Goal: Task Accomplishment & Management: Use online tool/utility

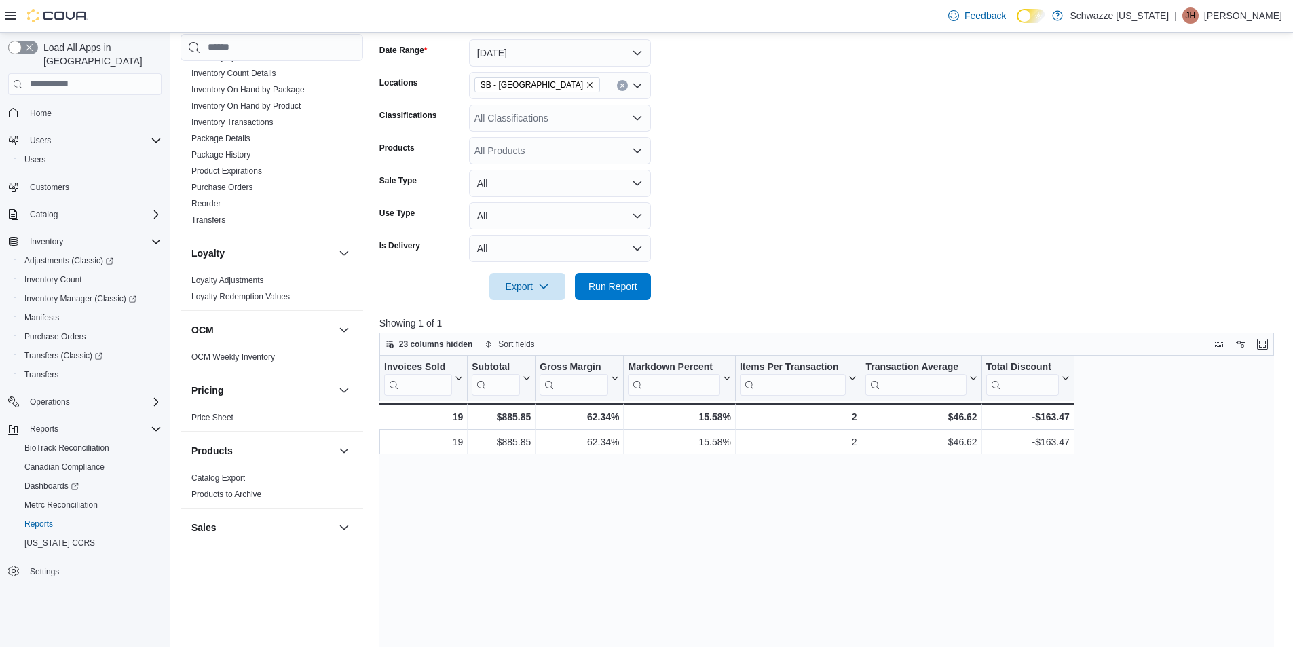
scroll to position [409, 0]
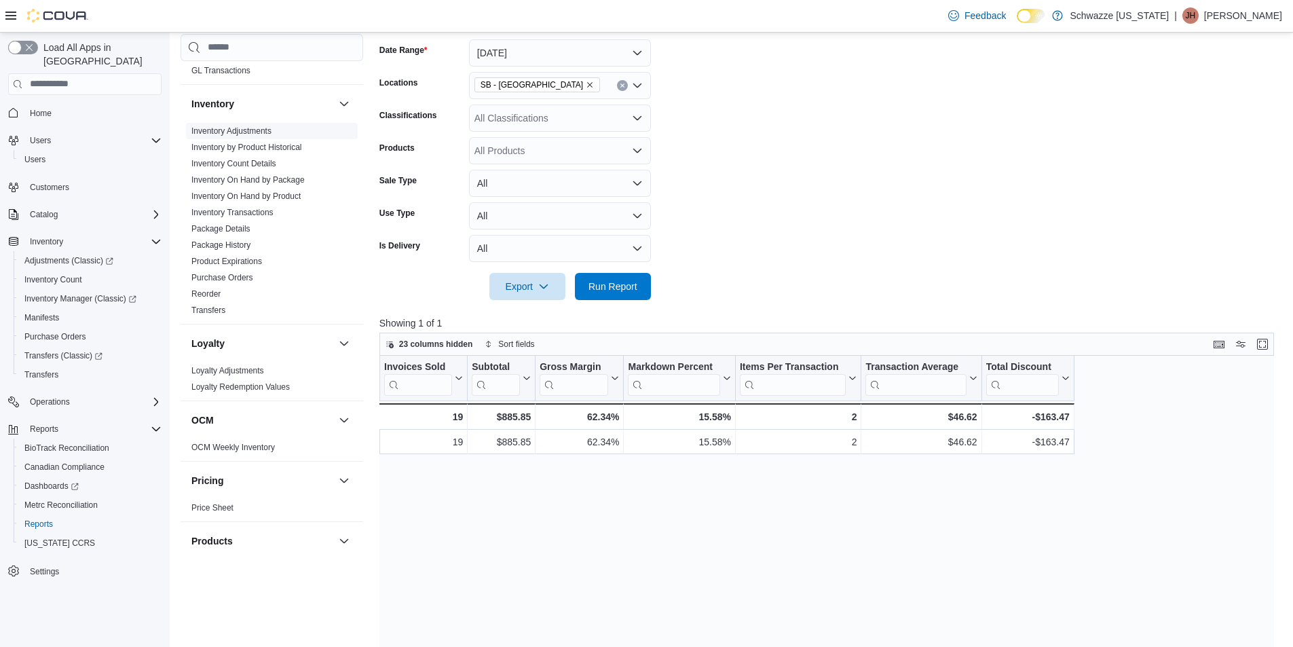
click at [230, 128] on link "Inventory Adjustments" at bounding box center [231, 131] width 80 height 10
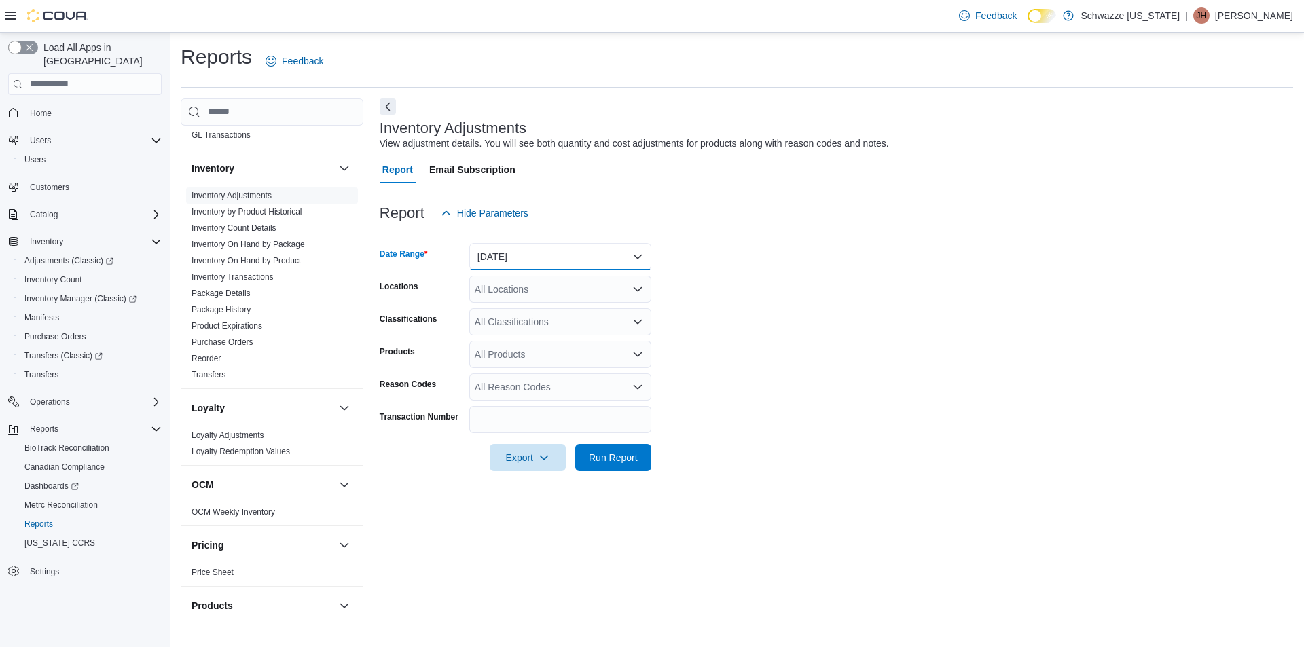
click at [547, 263] on button "[DATE]" at bounding box center [560, 256] width 182 height 27
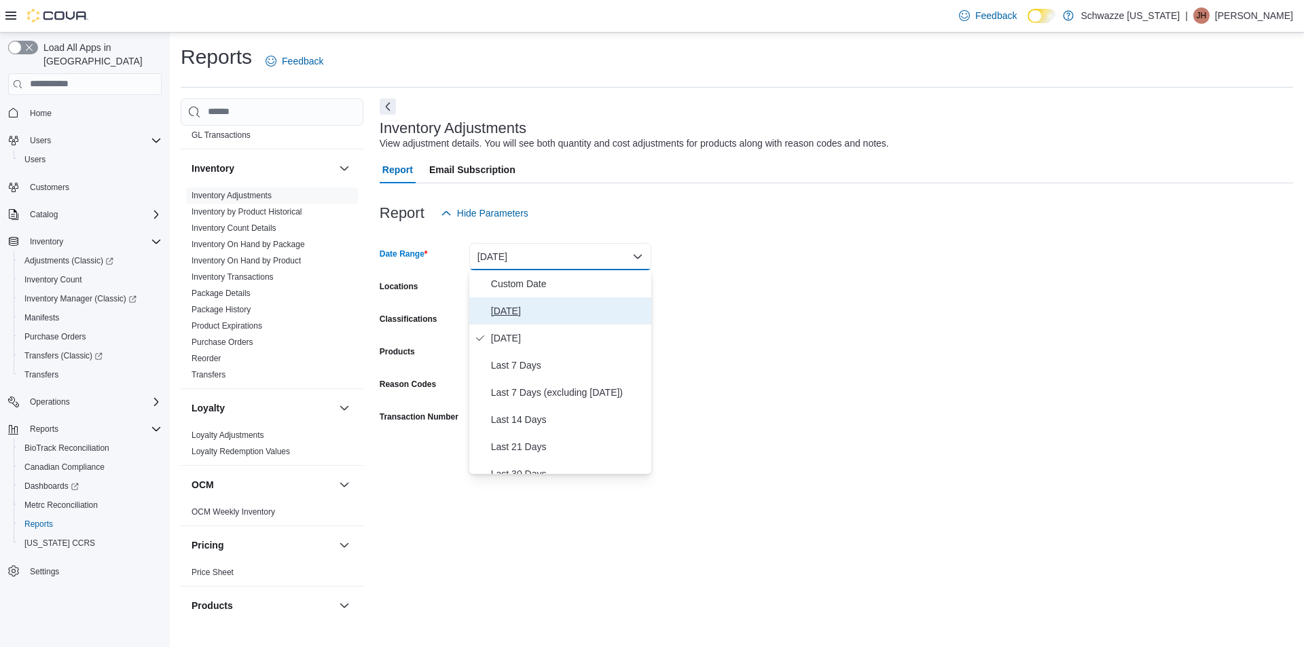
click at [535, 308] on span "[DATE]" at bounding box center [568, 311] width 155 height 16
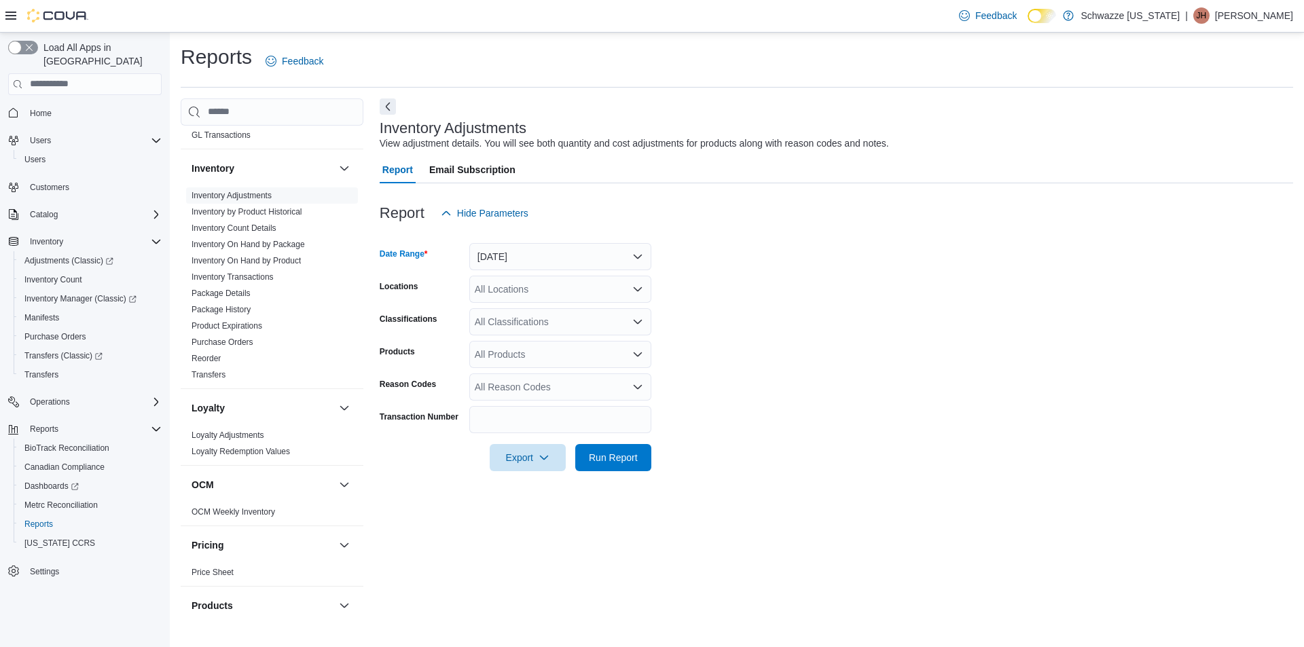
click at [544, 283] on div "All Locations" at bounding box center [560, 289] width 182 height 27
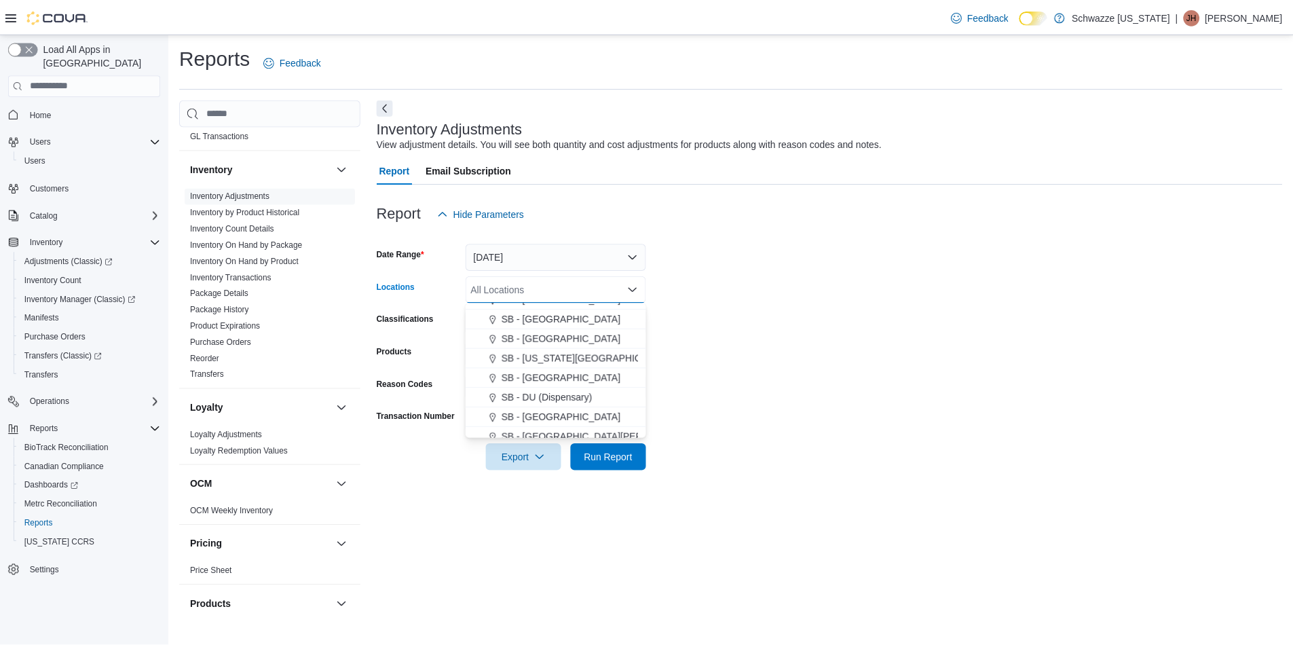
scroll to position [272, 0]
click at [587, 355] on span "SB - [GEOGRAPHIC_DATA]" at bounding box center [565, 356] width 120 height 14
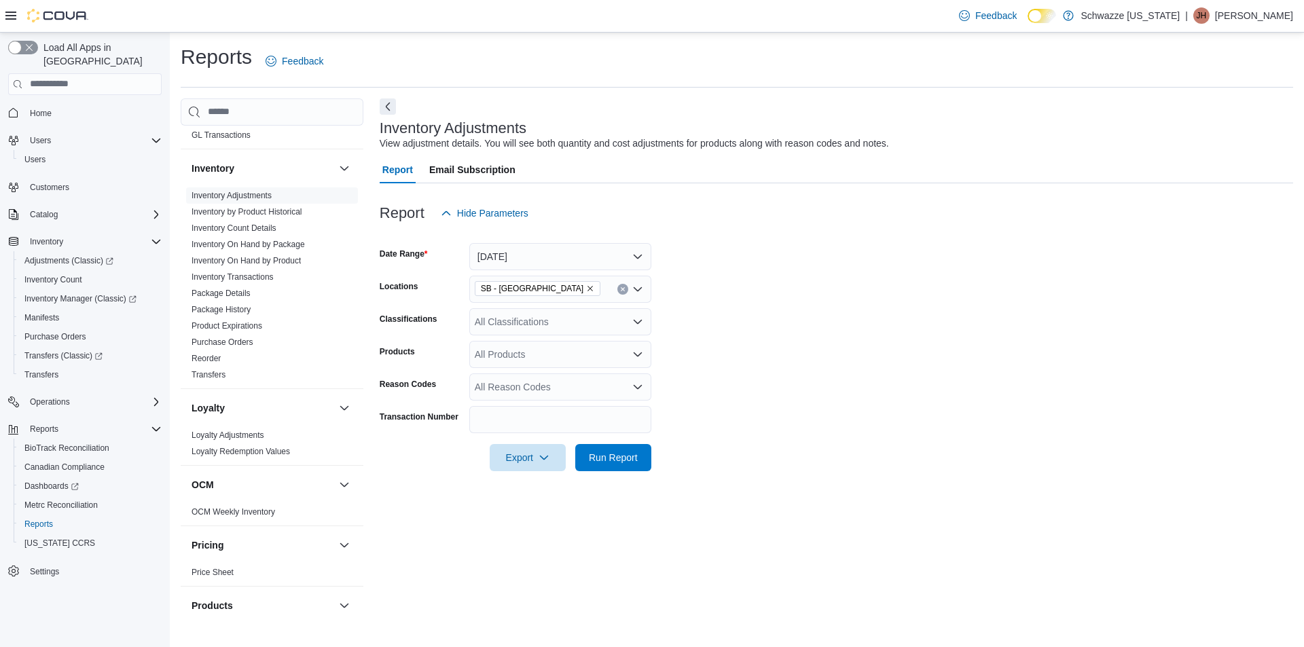
click at [763, 352] on form "Date Range [DATE] Locations SB - Commerce City Classifications All Classificati…" at bounding box center [836, 349] width 913 height 244
click at [619, 456] on span "Run Report" at bounding box center [613, 457] width 49 height 14
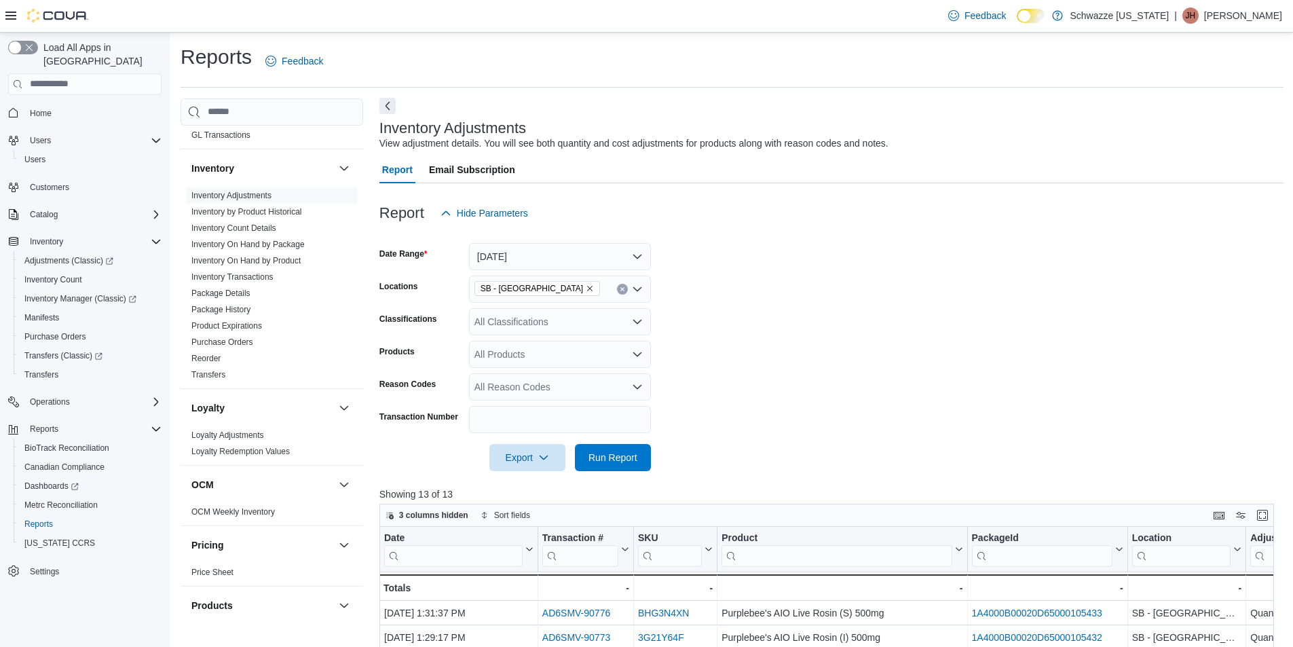
click at [386, 109] on button "Next" at bounding box center [388, 106] width 16 height 16
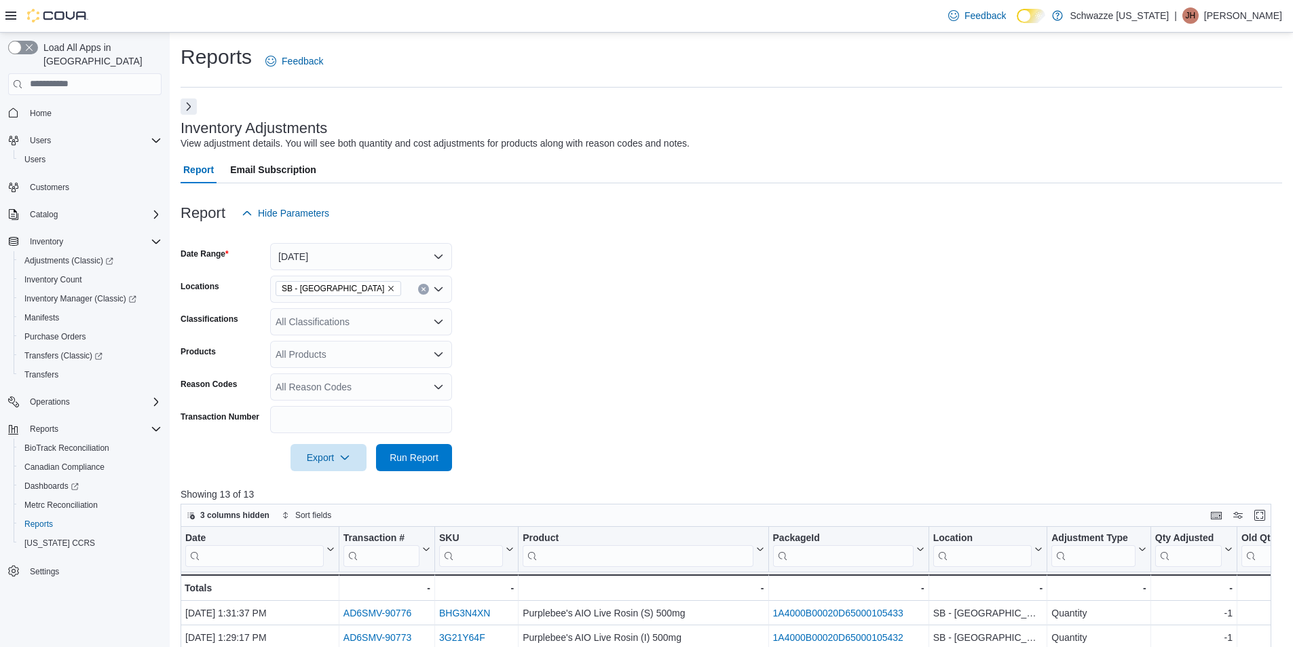
scroll to position [204, 0]
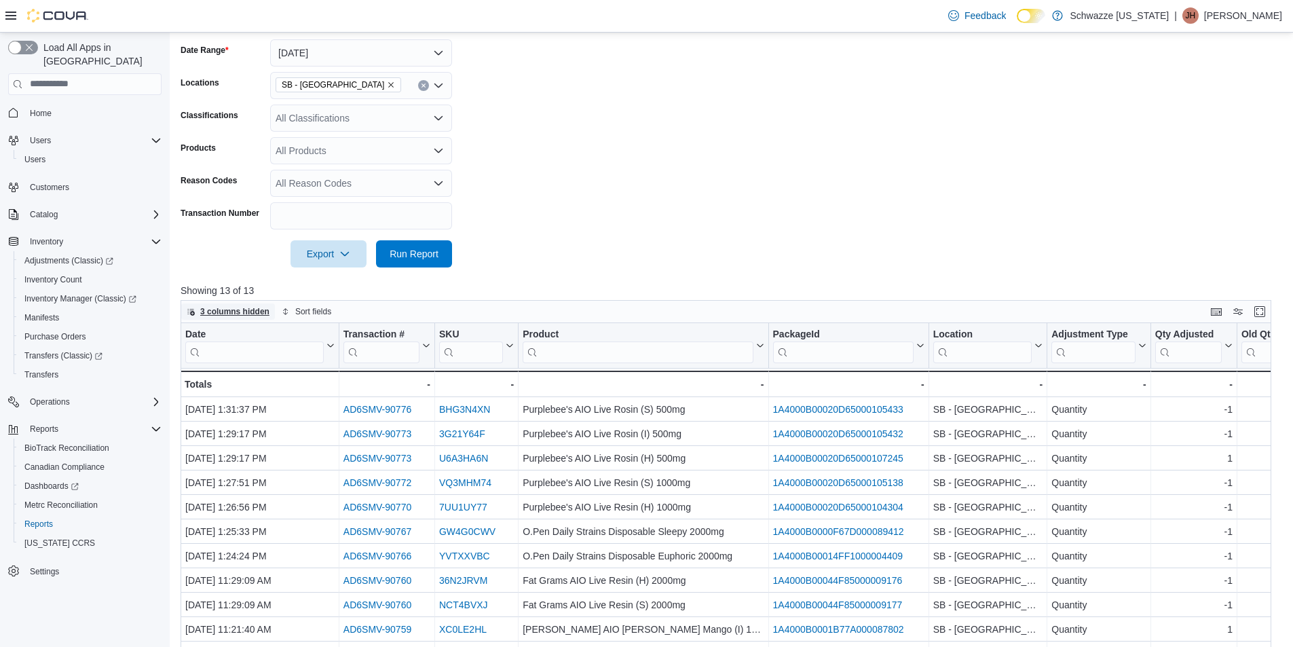
click at [251, 308] on span "3 columns hidden" at bounding box center [234, 311] width 69 height 11
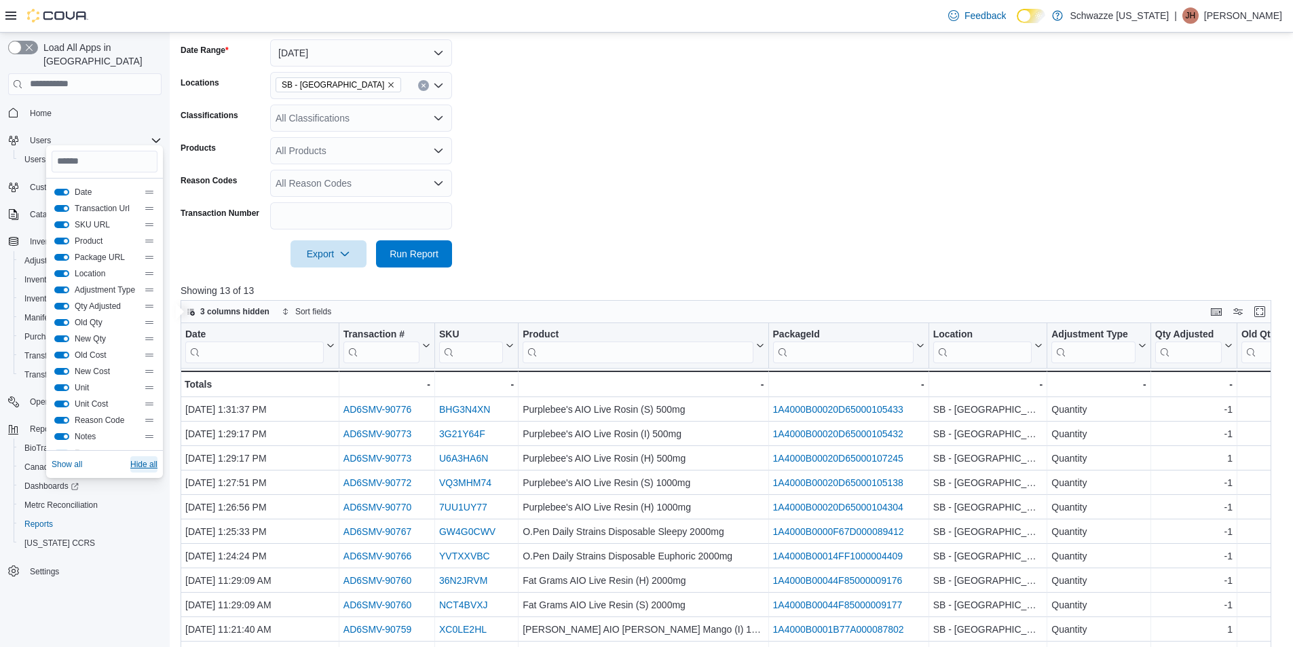
click at [158, 464] on span "Hide all" at bounding box center [143, 464] width 27 height 11
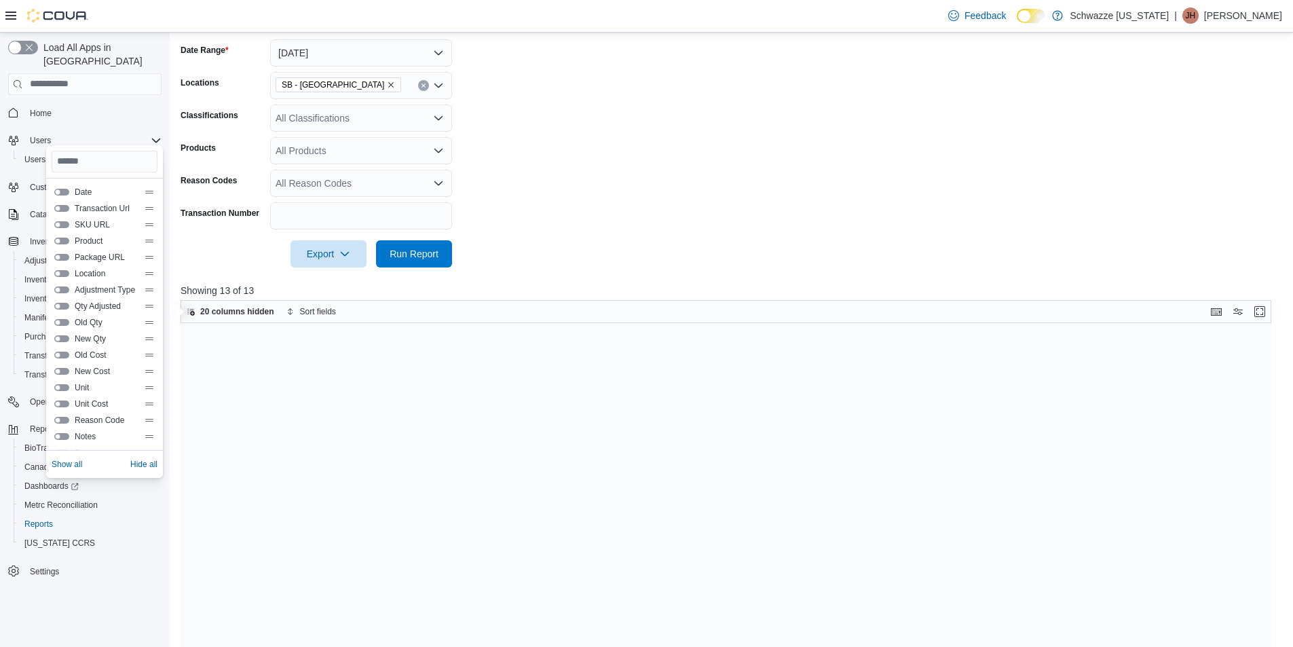
click at [61, 191] on button "Date" at bounding box center [61, 192] width 15 height 7
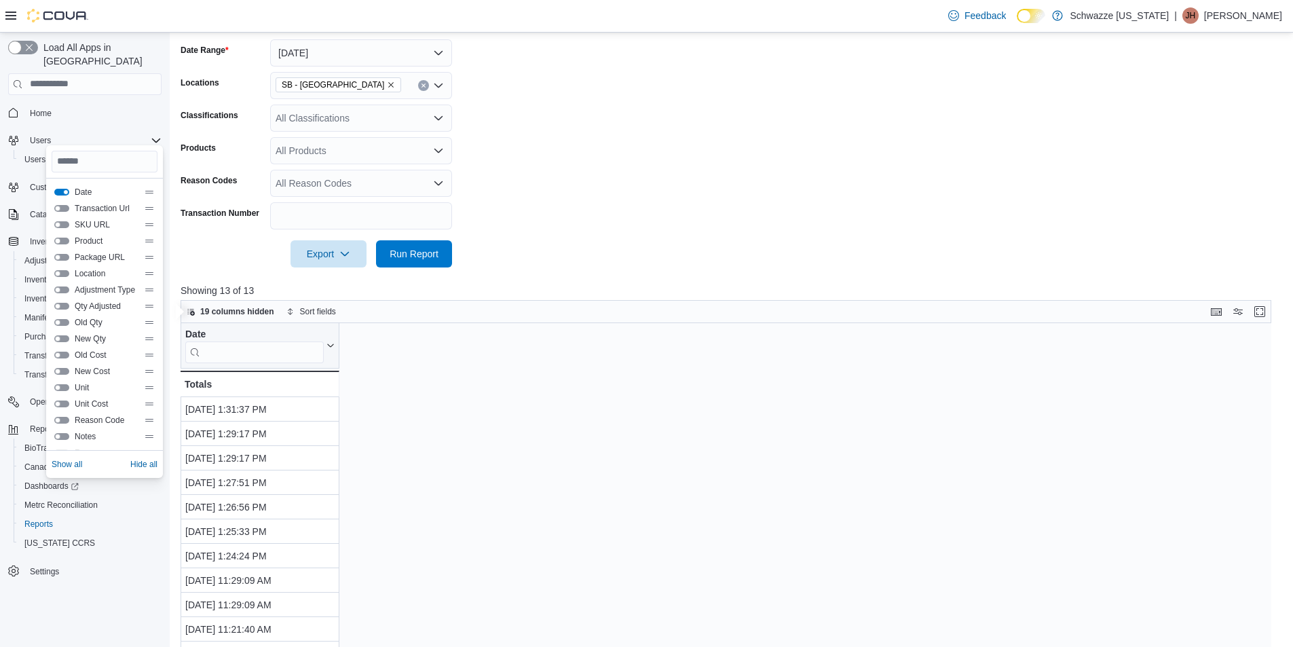
click at [60, 242] on button "Product" at bounding box center [61, 241] width 15 height 7
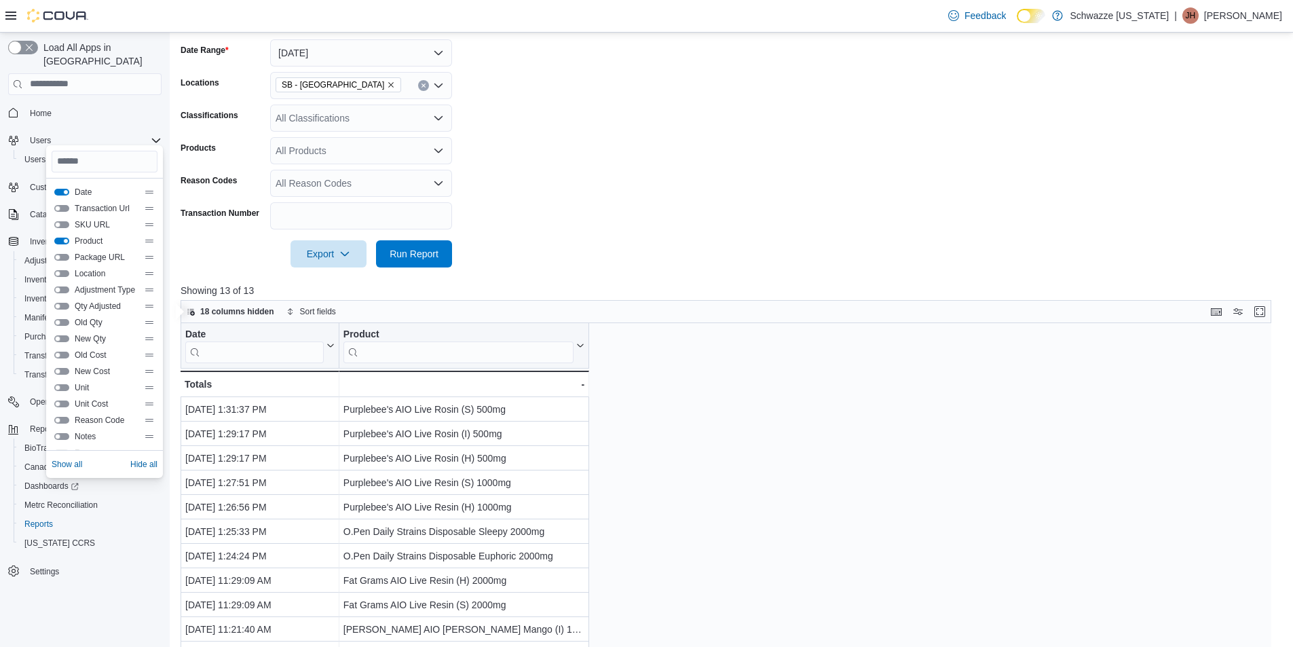
click at [62, 289] on button "Adjustment Type" at bounding box center [61, 290] width 15 height 7
click at [62, 306] on button "Qty Adjusted" at bounding box center [61, 306] width 15 height 7
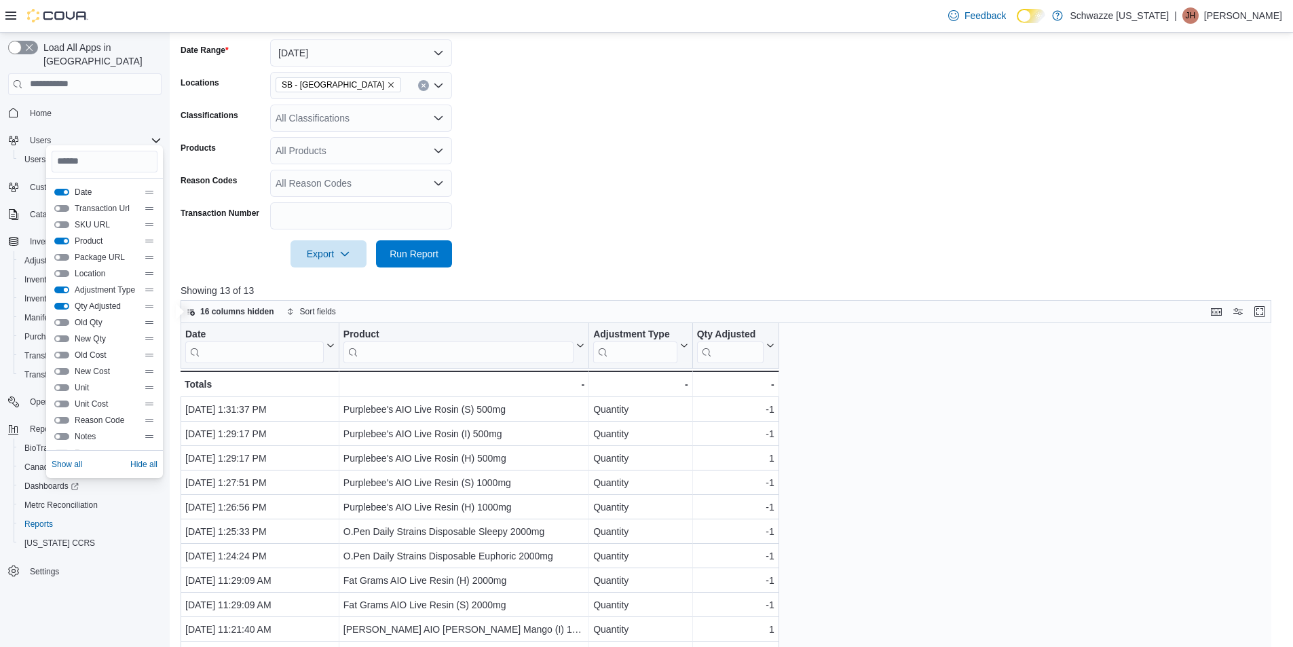
click at [66, 291] on button "Adjustment Type" at bounding box center [61, 290] width 15 height 7
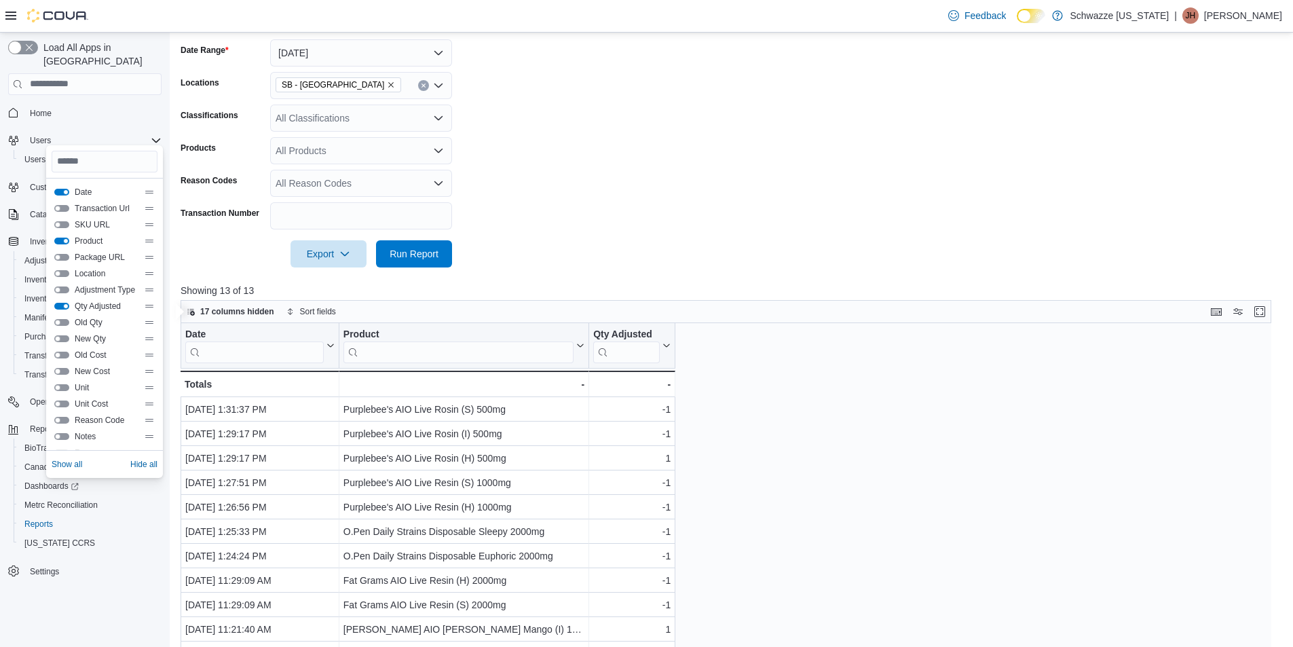
click at [64, 374] on button "New Cost" at bounding box center [61, 371] width 15 height 7
click at [65, 354] on button "Old Cost" at bounding box center [61, 355] width 15 height 7
click at [64, 369] on button "New Cost" at bounding box center [61, 371] width 15 height 7
click at [58, 402] on button "Unit Cost" at bounding box center [61, 404] width 15 height 7
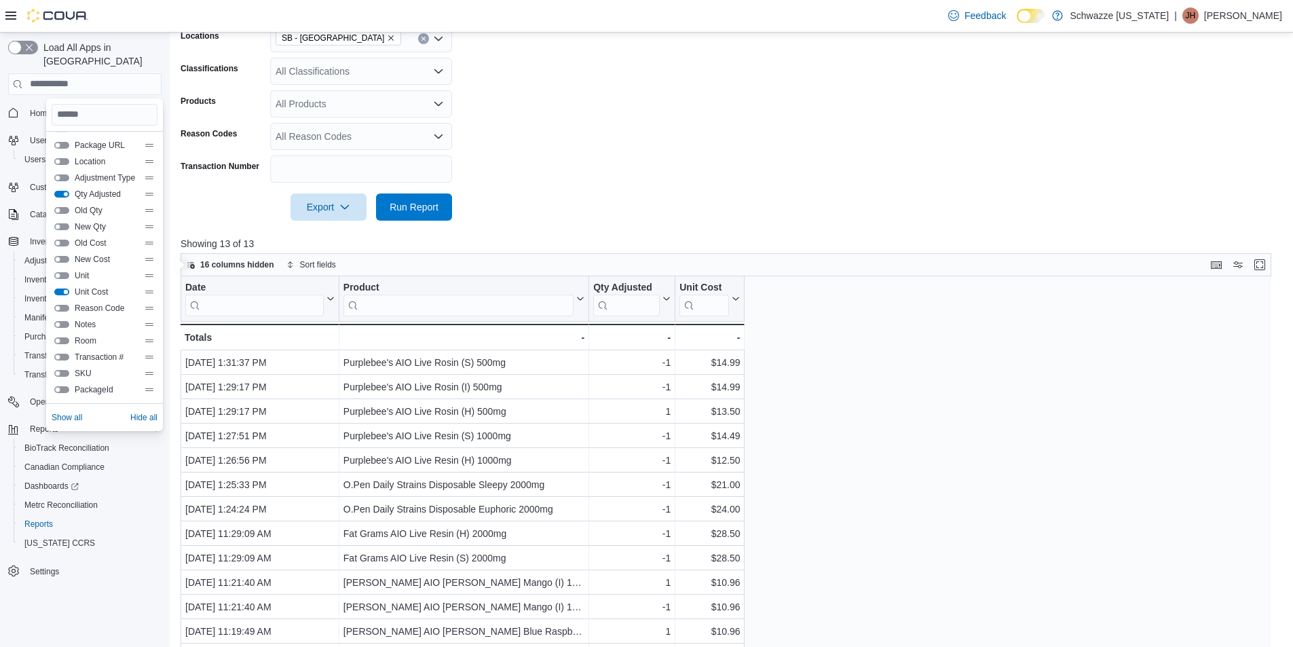
scroll to position [272, 0]
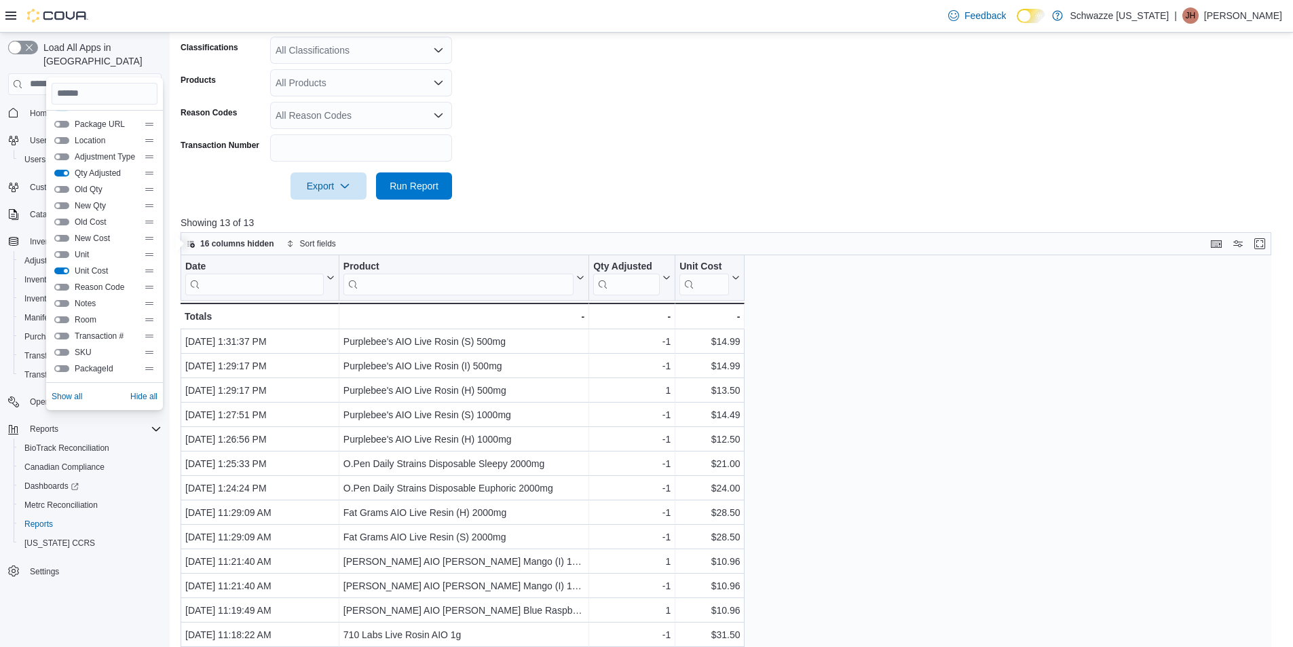
click at [949, 447] on div "Date Click to view column header actions Product Click to view column header ac…" at bounding box center [731, 502] width 1101 height 494
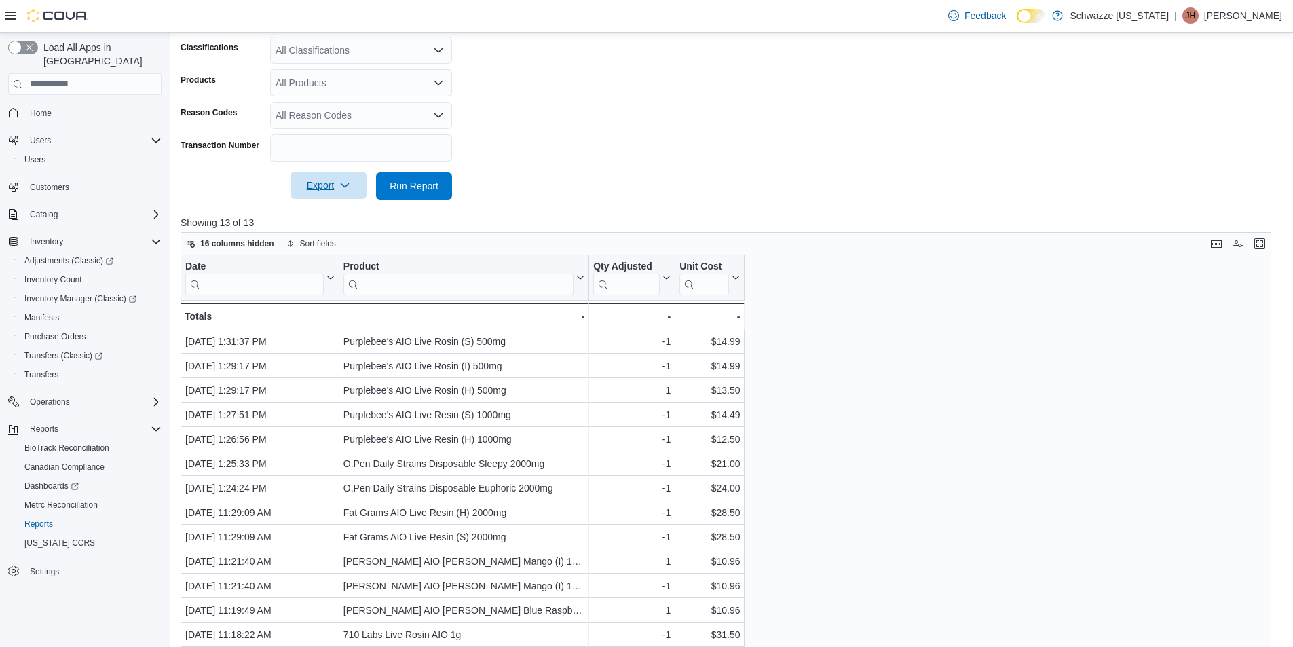
click at [318, 185] on span "Export" at bounding box center [329, 185] width 60 height 27
click at [327, 217] on span "Export to Excel" at bounding box center [330, 213] width 61 height 11
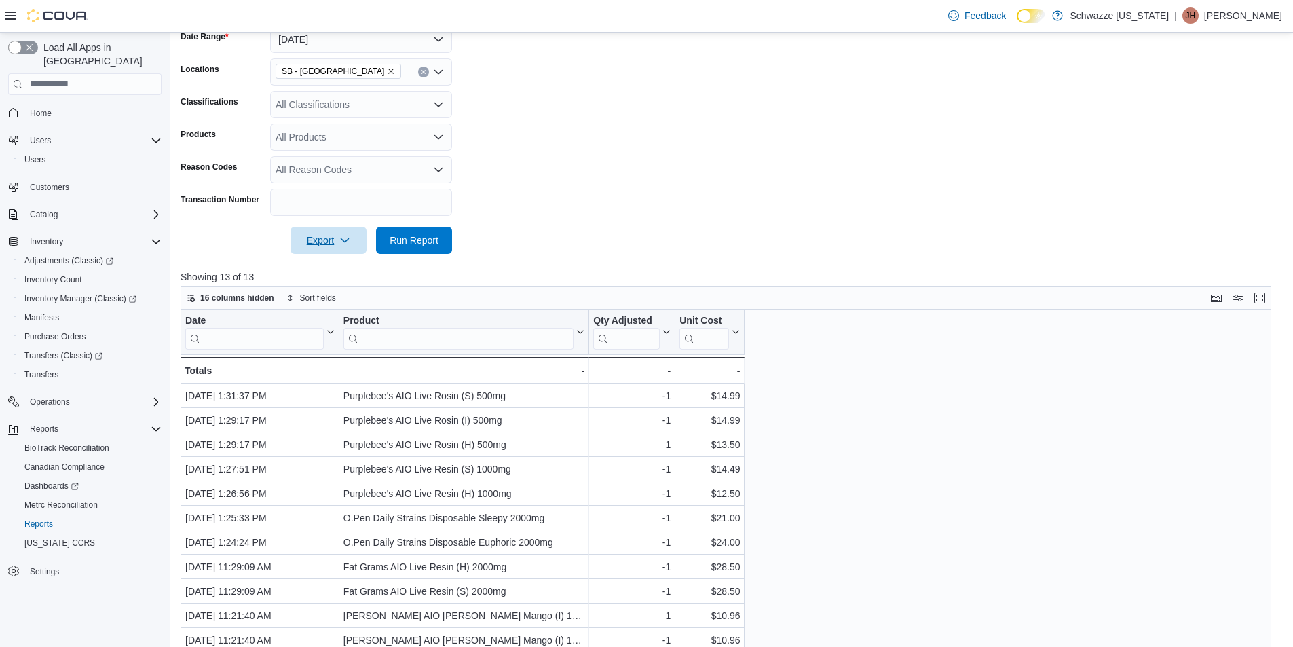
scroll to position [0, 0]
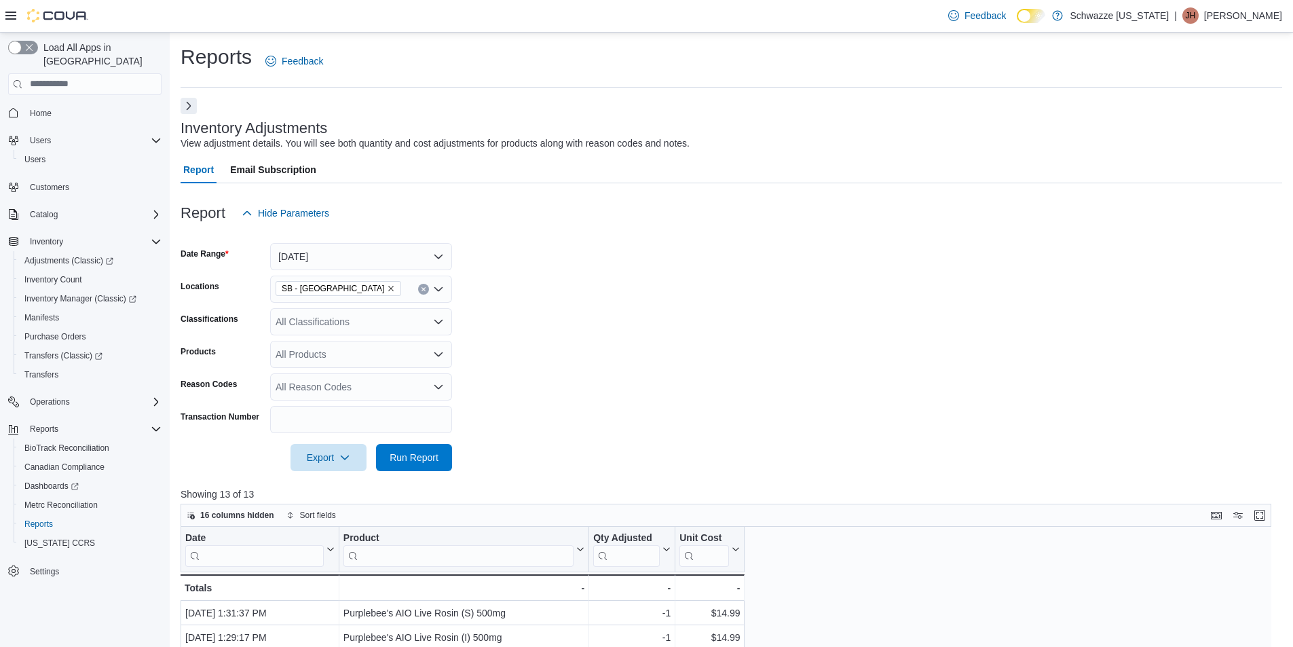
click at [188, 109] on button "Next" at bounding box center [189, 106] width 16 height 16
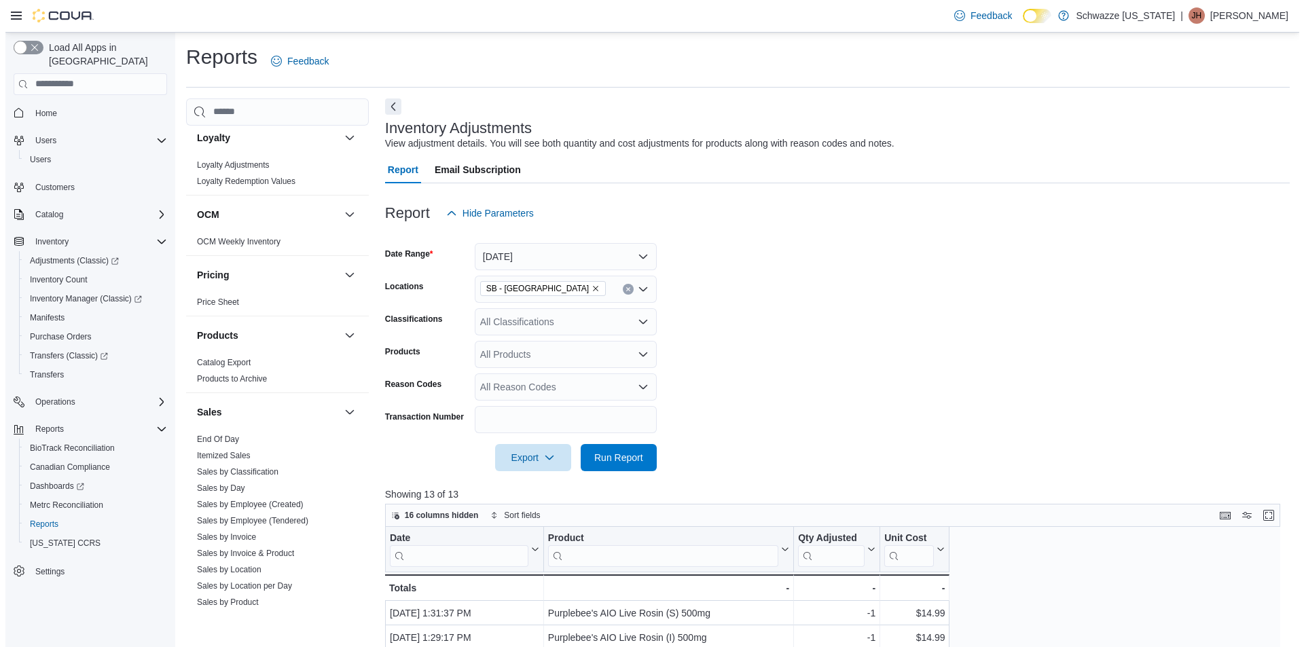
scroll to position [747, 0]
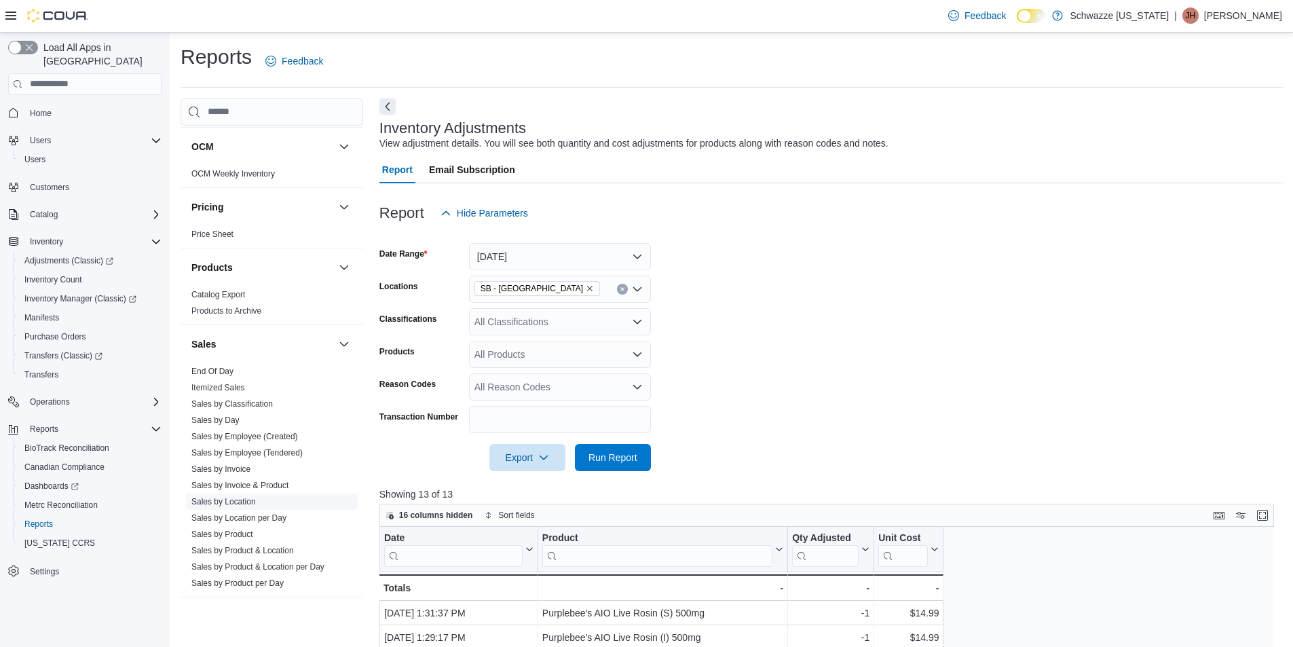
click at [250, 502] on link "Sales by Location" at bounding box center [223, 502] width 65 height 10
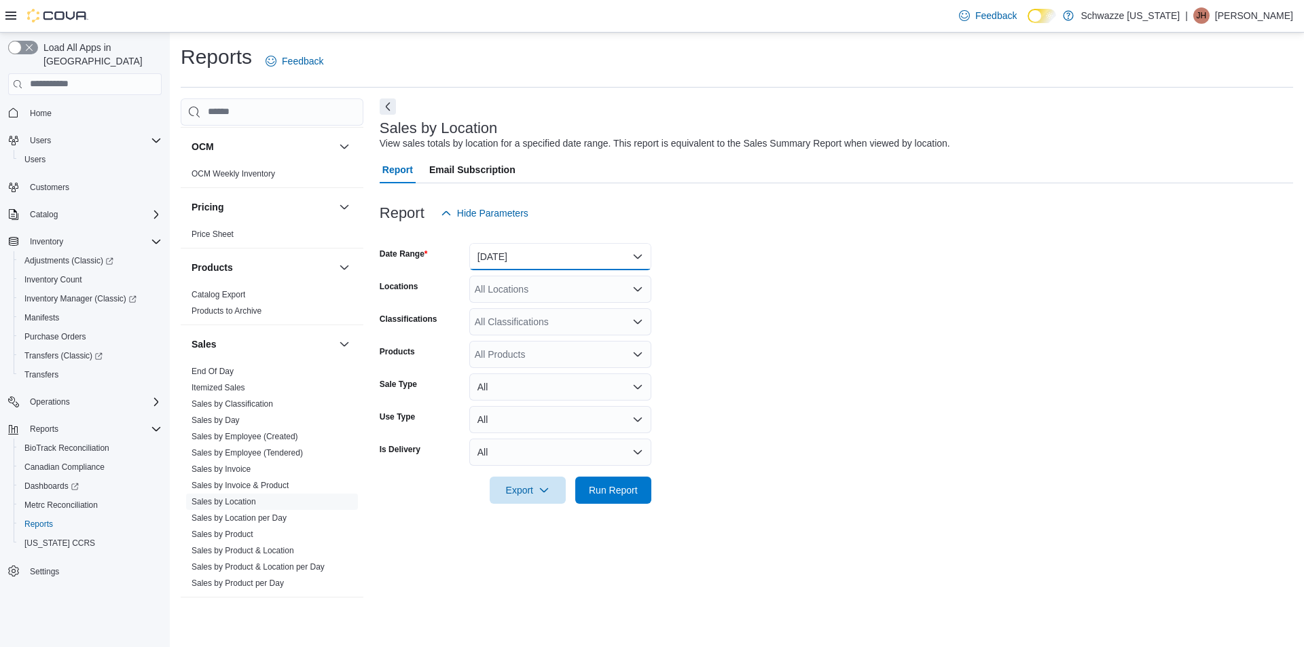
click at [516, 259] on button "[DATE]" at bounding box center [560, 256] width 182 height 27
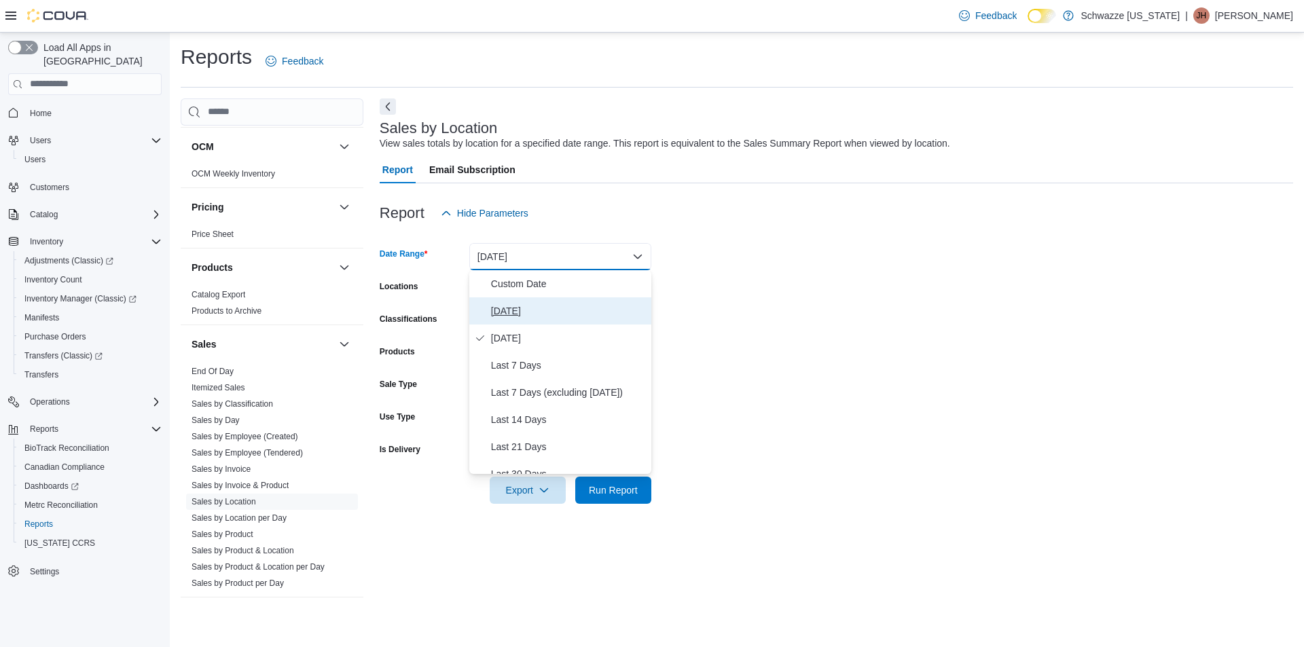
click at [523, 314] on span "[DATE]" at bounding box center [568, 311] width 155 height 16
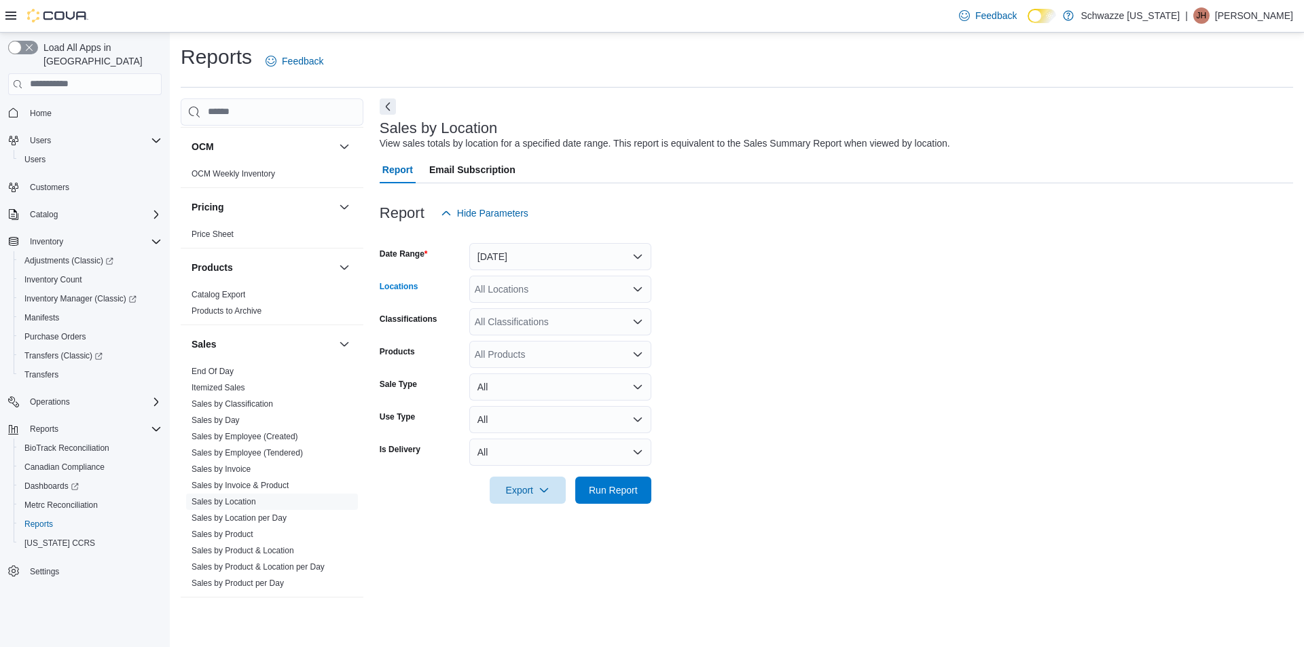
click at [527, 287] on div "All Locations" at bounding box center [560, 289] width 182 height 27
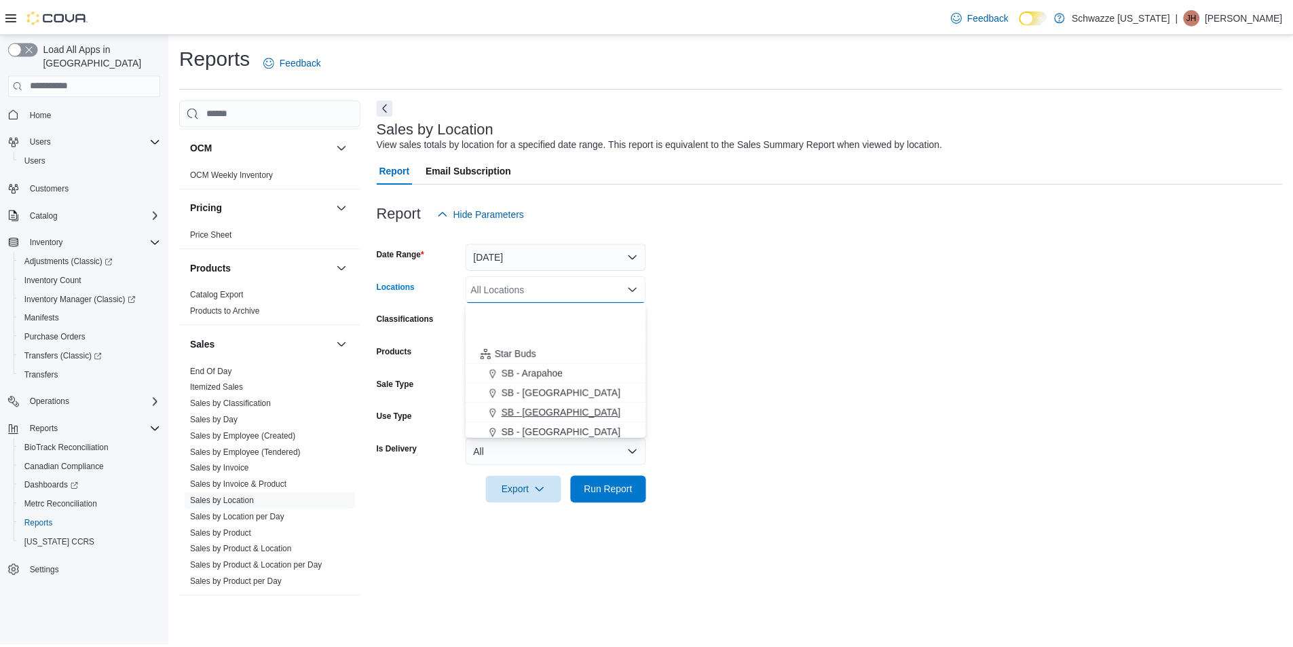
scroll to position [272, 0]
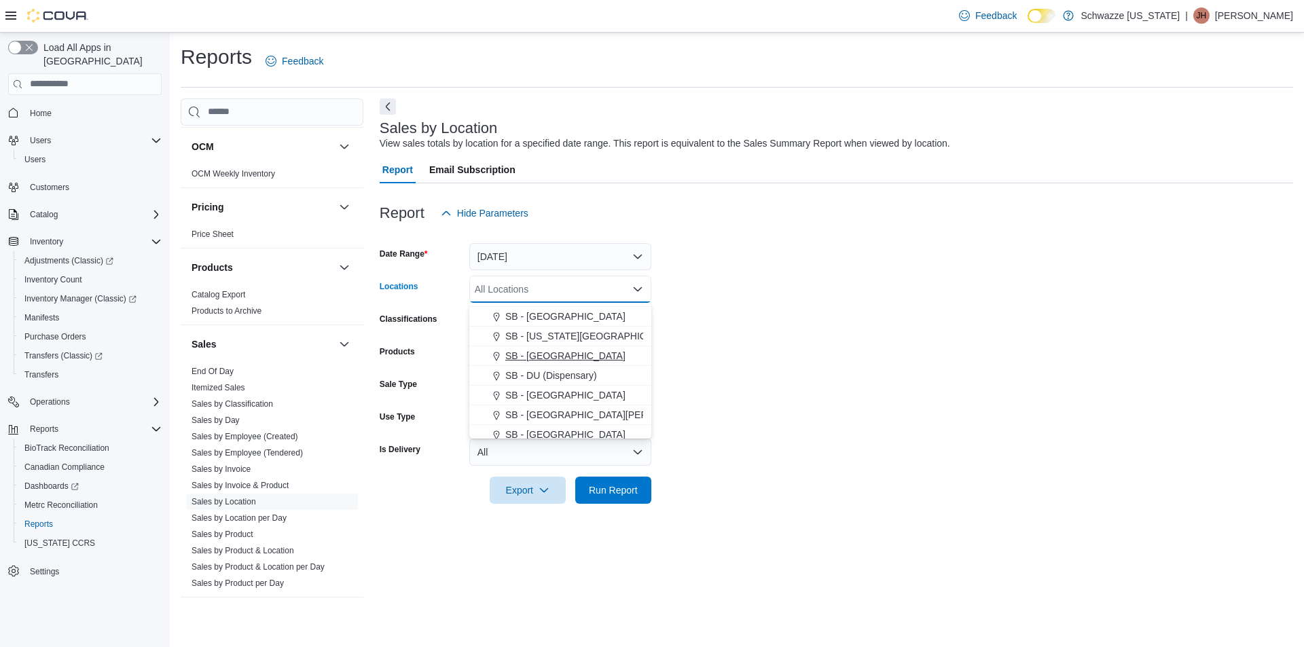
click at [556, 356] on span "SB - [GEOGRAPHIC_DATA]" at bounding box center [565, 356] width 120 height 14
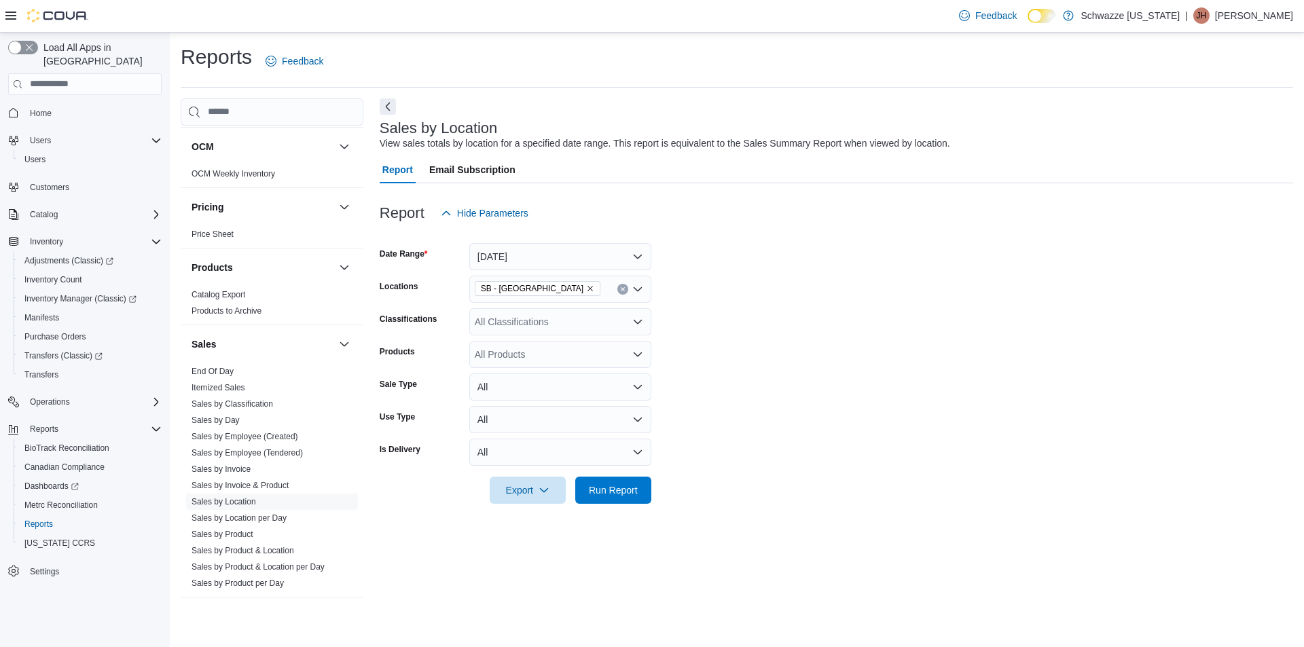
drag, startPoint x: 670, startPoint y: 350, endPoint x: 622, endPoint y: 468, distance: 127.6
click at [671, 350] on form "Date Range [DATE] Locations SB - Commerce City Classifications All Classificati…" at bounding box center [836, 365] width 913 height 277
click at [617, 480] on span "Run Report" at bounding box center [613, 489] width 60 height 27
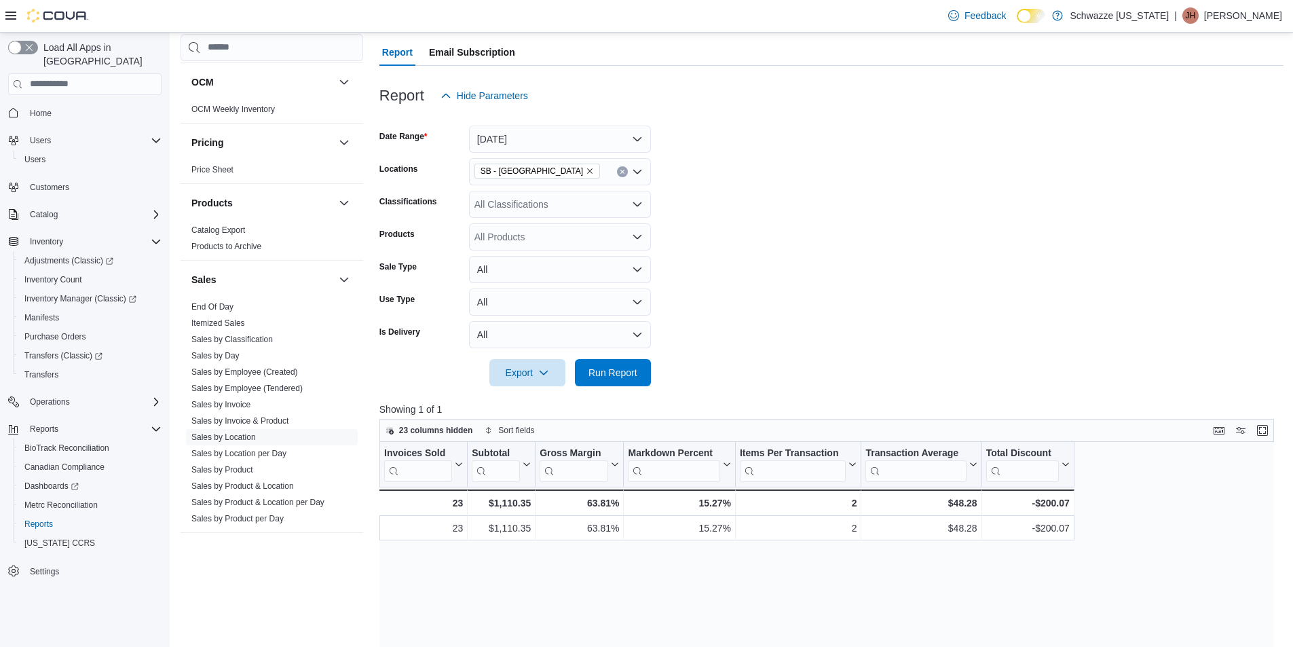
scroll to position [136, 0]
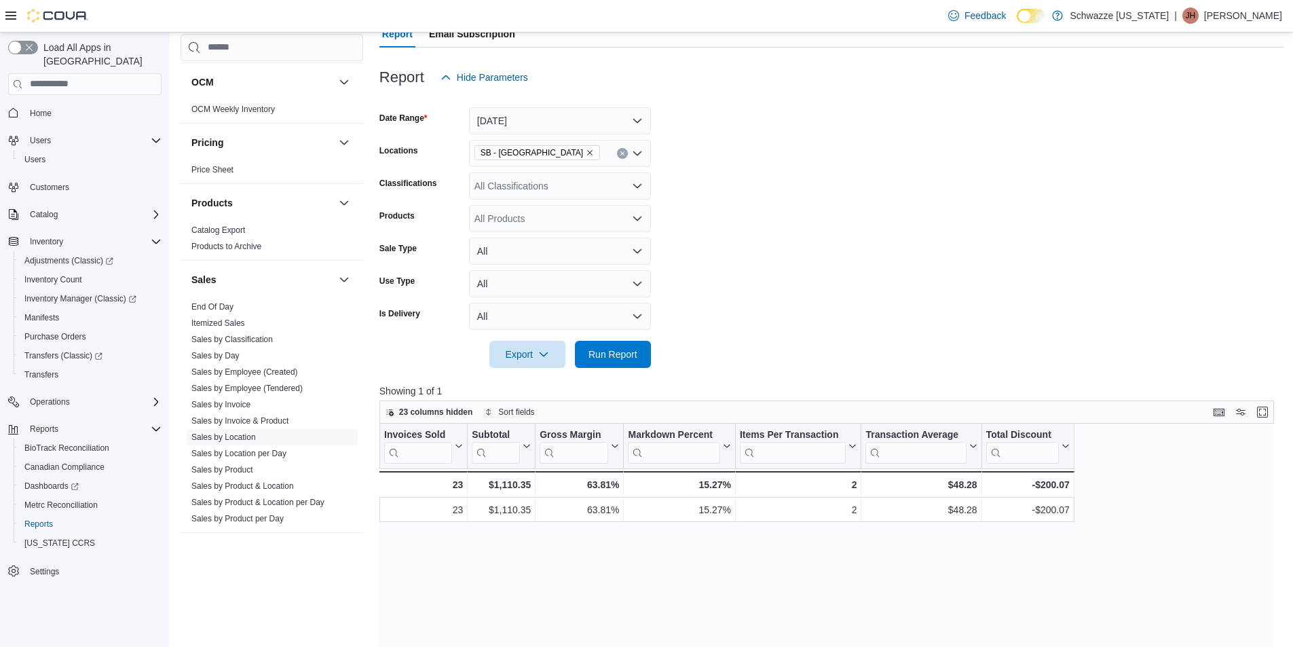
click at [769, 206] on form "Date Range [DATE] Locations SB - Commerce City Classifications All Classificati…" at bounding box center [832, 229] width 904 height 277
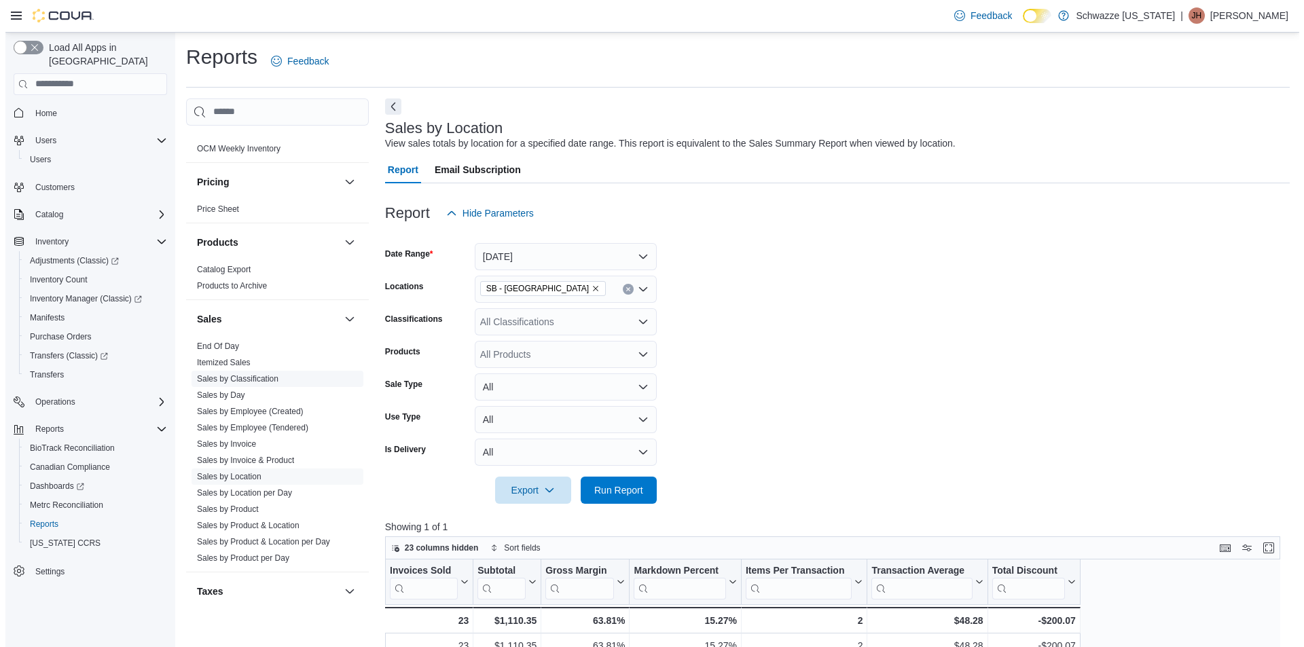
scroll to position [815, 0]
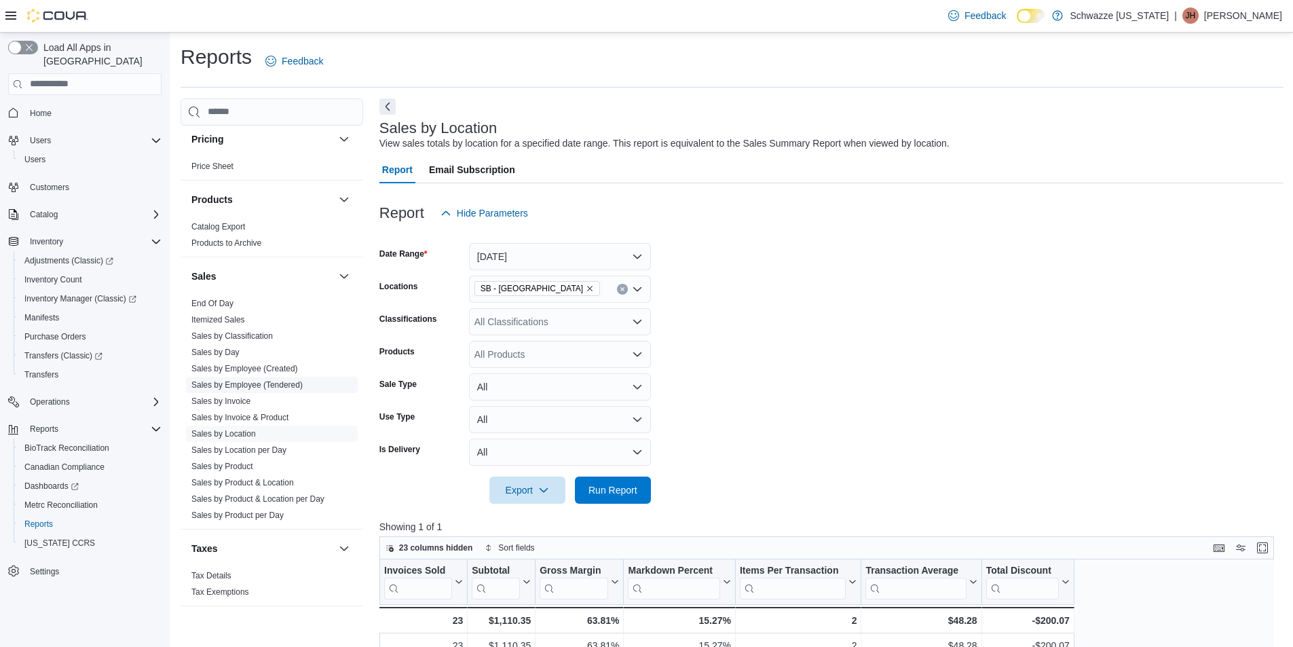
click at [251, 384] on link "Sales by Employee (Tendered)" at bounding box center [246, 385] width 111 height 10
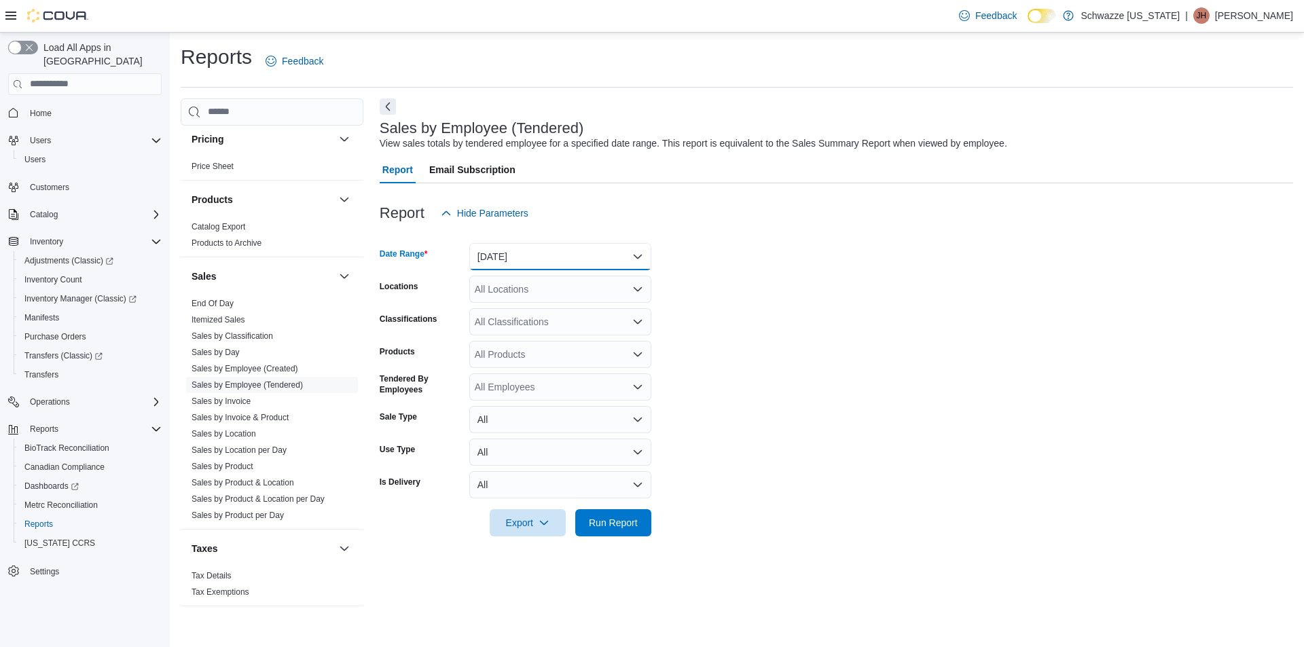
click at [555, 254] on button "[DATE]" at bounding box center [560, 256] width 182 height 27
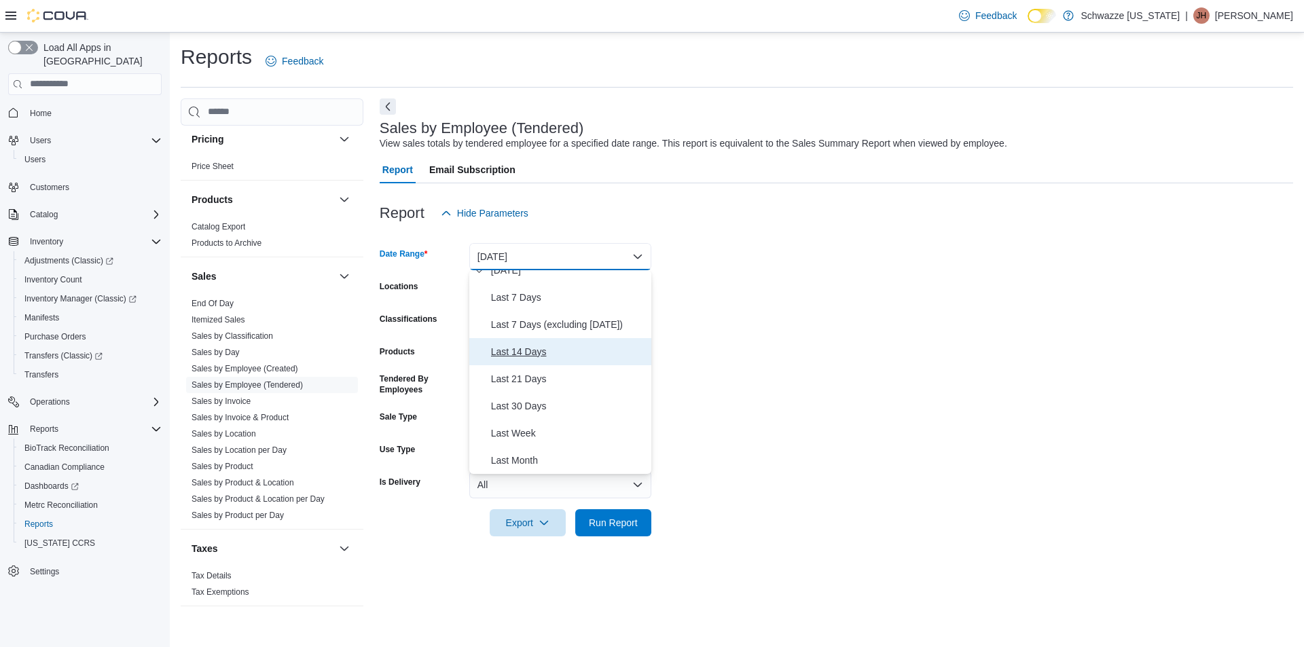
click at [568, 352] on span "Last 14 Days" at bounding box center [568, 352] width 155 height 16
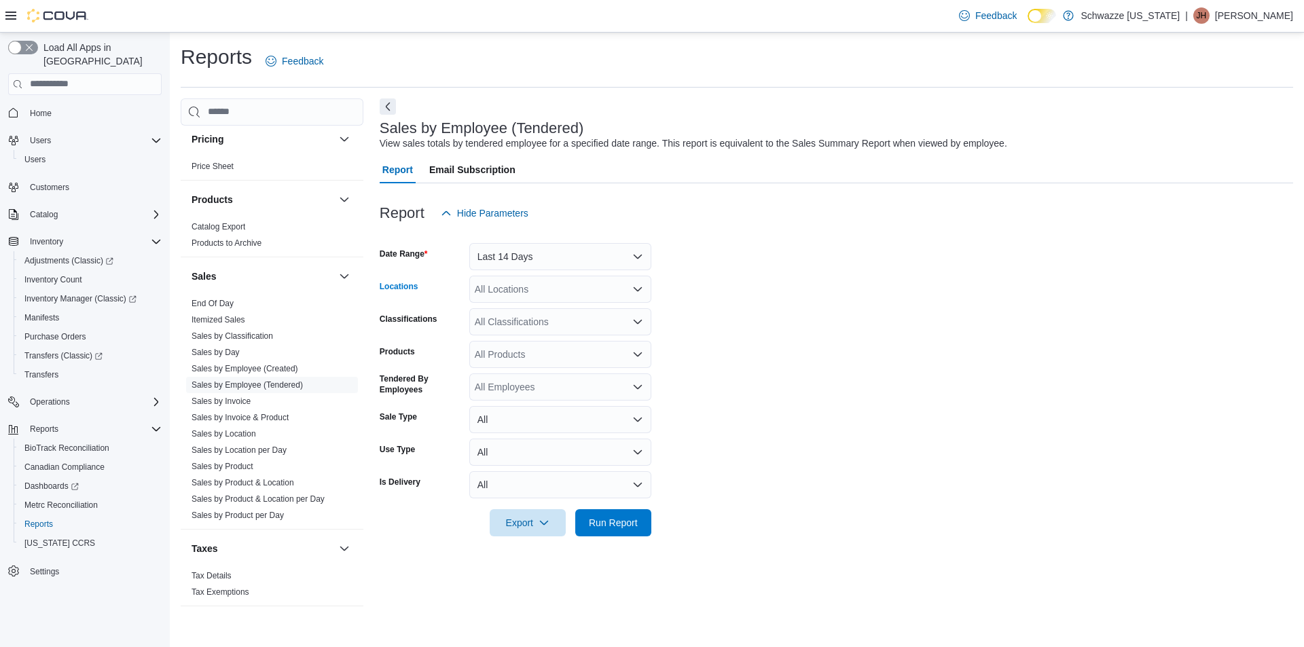
click at [533, 289] on div "All Locations" at bounding box center [560, 289] width 182 height 27
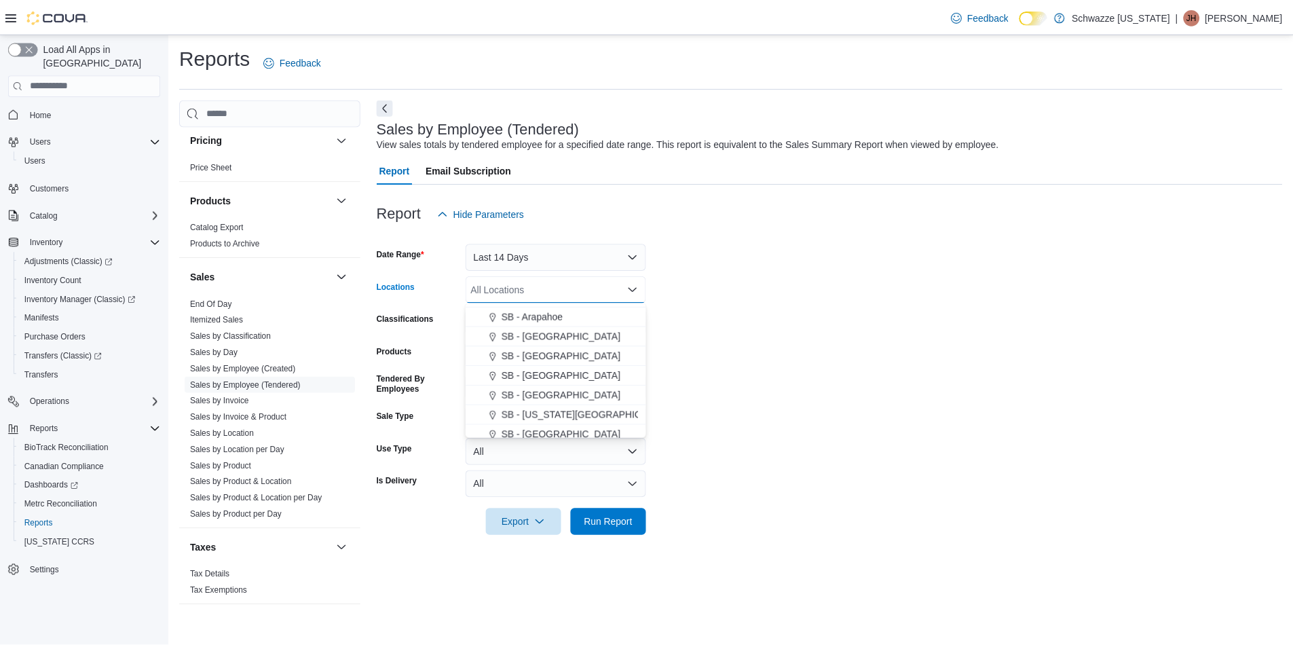
scroll to position [204, 0]
click at [587, 426] on span "SB - [GEOGRAPHIC_DATA]" at bounding box center [565, 424] width 120 height 14
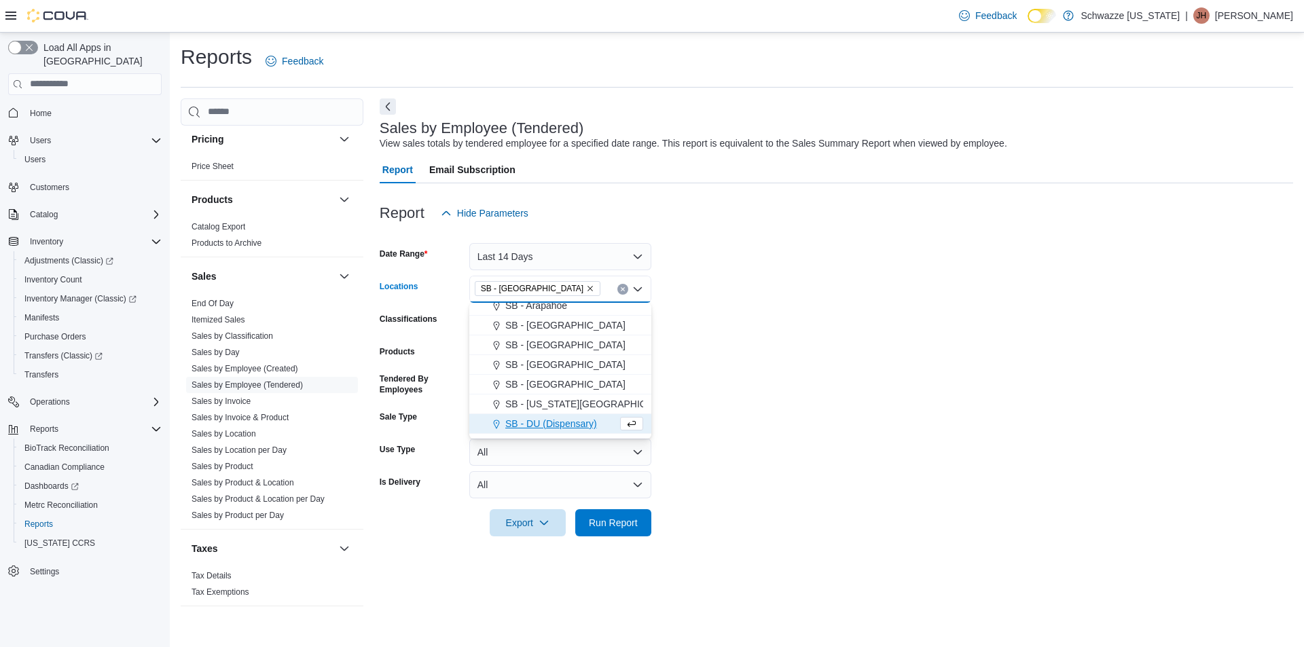
click at [752, 414] on form "Date Range Last 14 Days Locations SB - [GEOGRAPHIC_DATA] Combo box. Selected. S…" at bounding box center [836, 382] width 913 height 310
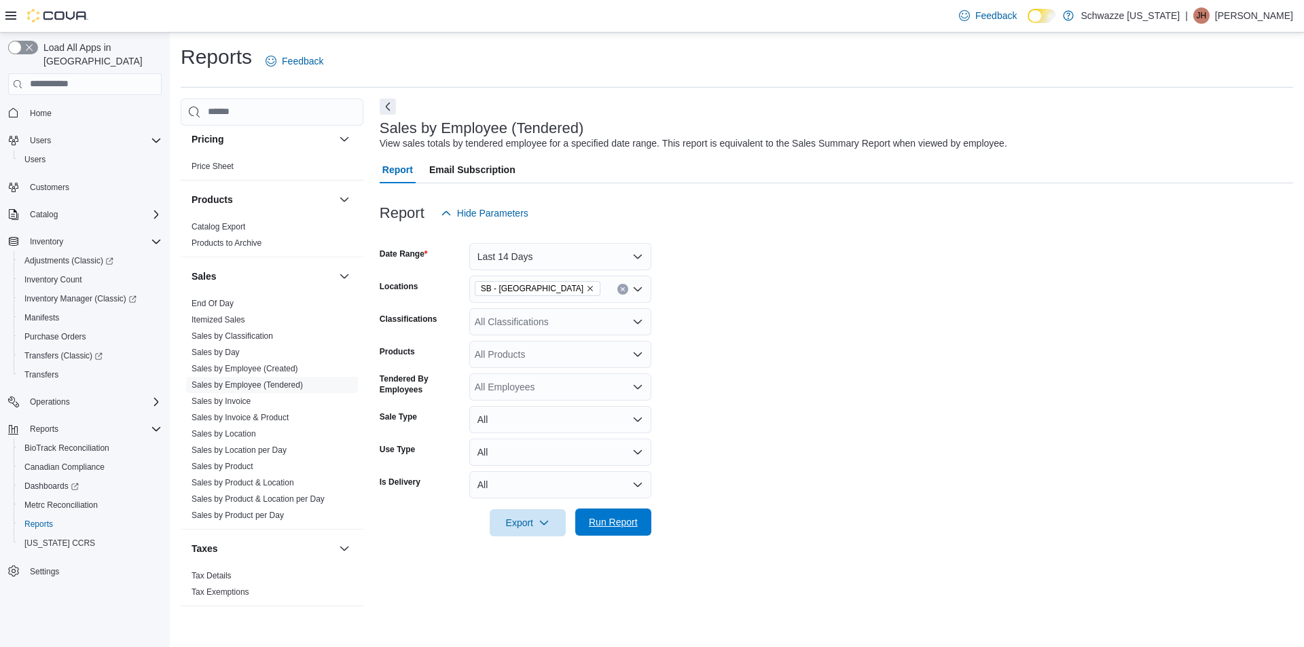
click at [597, 519] on span "Run Report" at bounding box center [613, 522] width 49 height 14
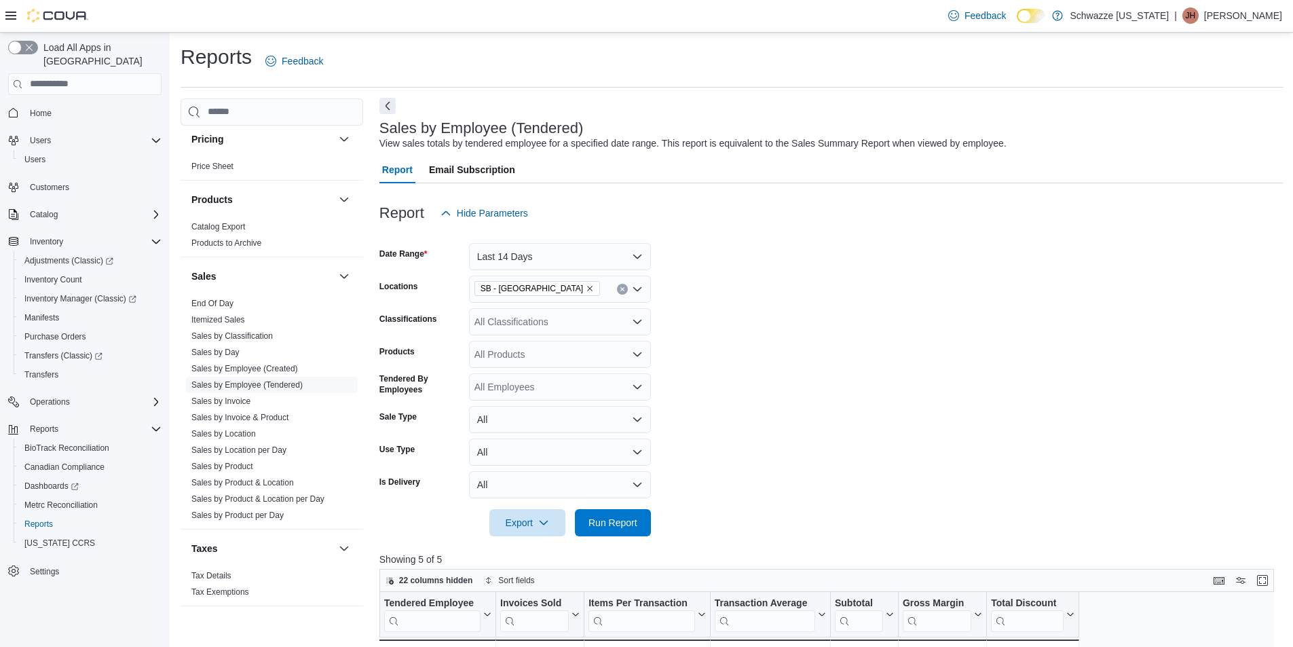
click at [383, 110] on button "Next" at bounding box center [388, 106] width 16 height 16
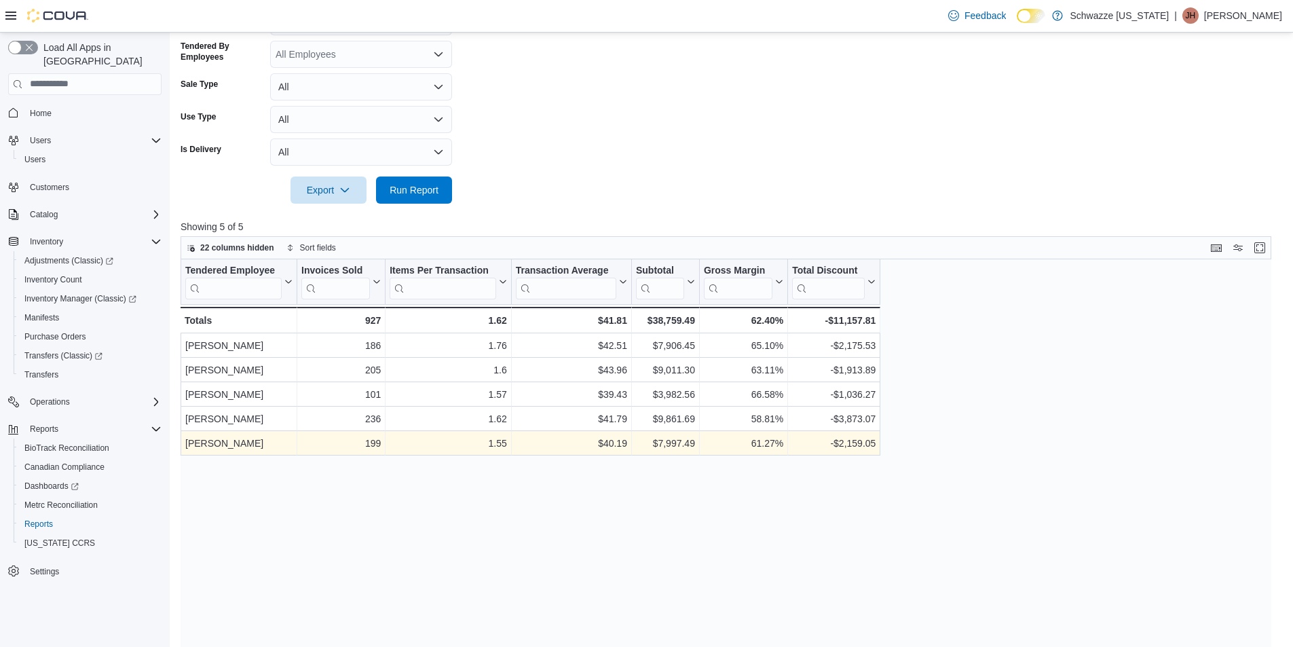
scroll to position [339, 0]
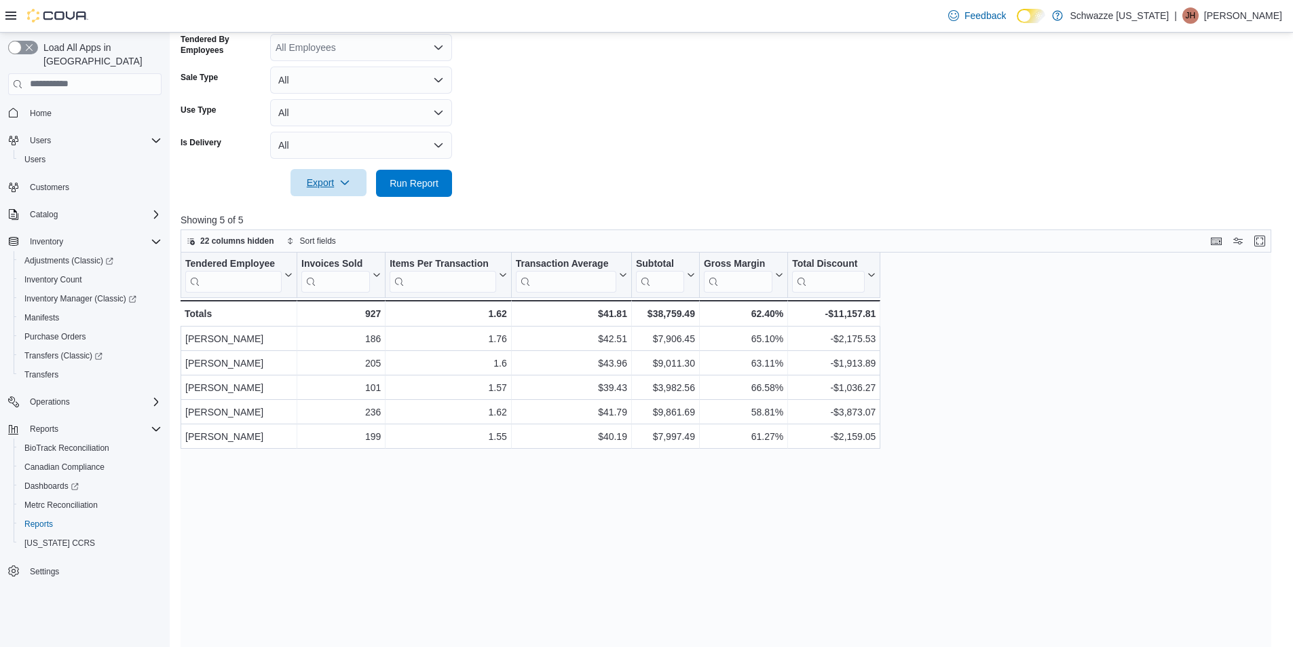
click at [326, 177] on span "Export" at bounding box center [329, 182] width 60 height 27
click at [341, 202] on button "Export to Excel" at bounding box center [330, 210] width 77 height 27
click at [191, 234] on span "22 columns hidden" at bounding box center [231, 241] width 88 height 16
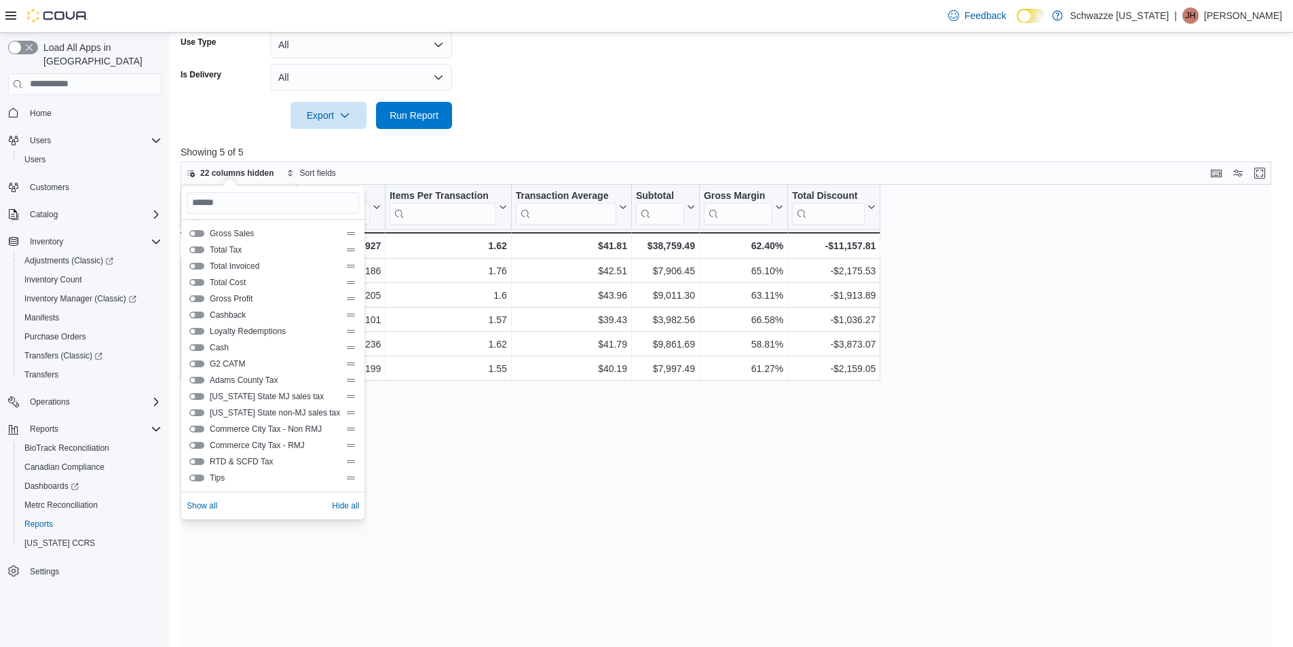
scroll to position [450, 0]
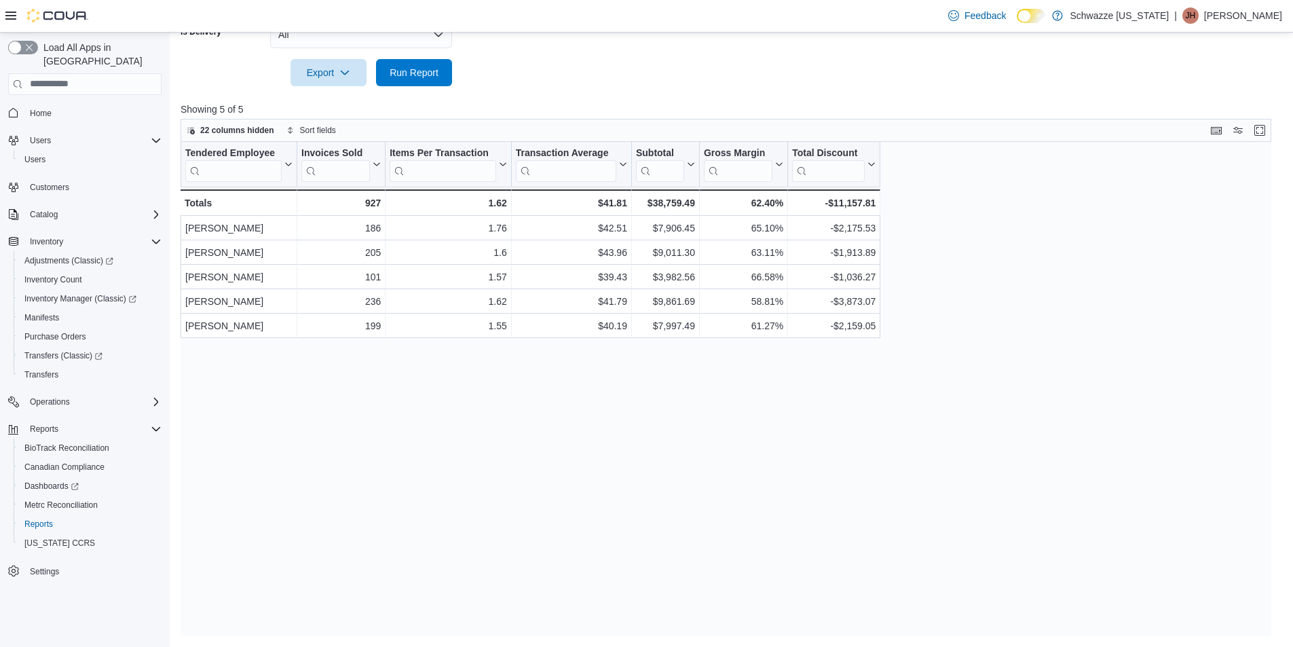
click at [291, 507] on div "Tendered Employee Click to view column header actions Invoices Sold Click to vi…" at bounding box center [731, 389] width 1101 height 494
click at [217, 126] on span "22 columns hidden" at bounding box center [237, 130] width 74 height 11
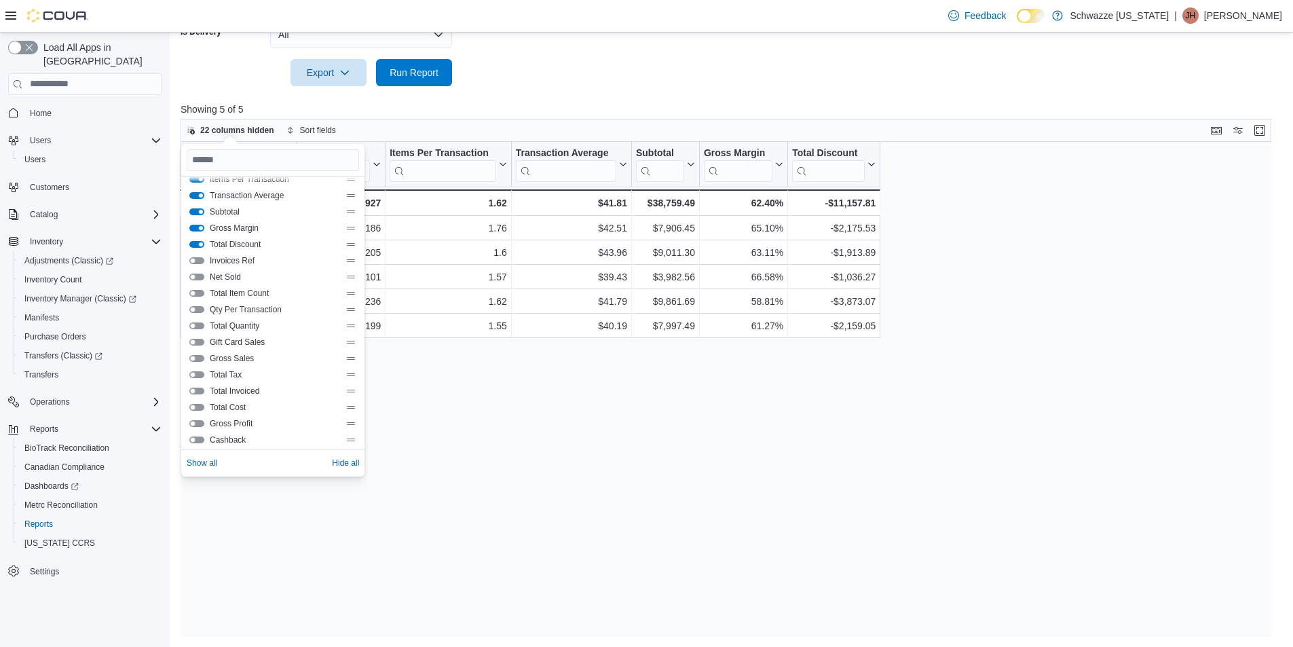
scroll to position [68, 0]
click at [195, 369] on button "Total Invoiced" at bounding box center [196, 367] width 15 height 7
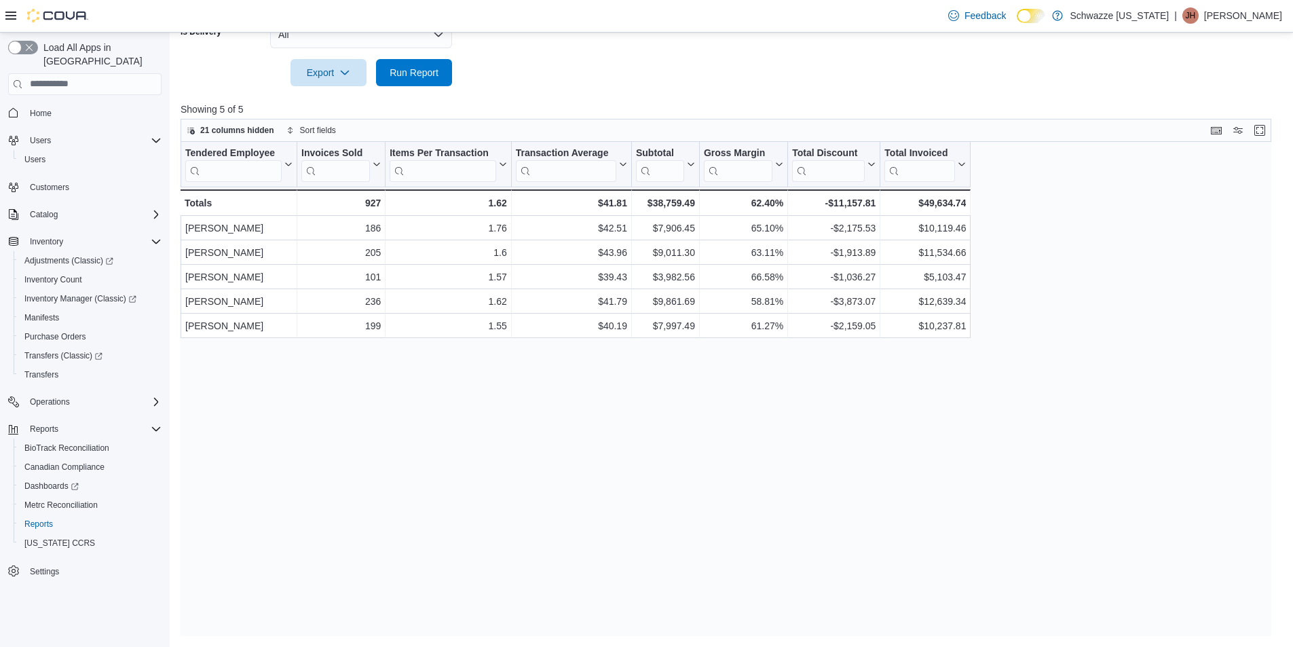
click at [881, 437] on div "Tendered Employee Click to view column header actions Invoices Sold Click to vi…" at bounding box center [731, 389] width 1101 height 494
